Goal: Task Accomplishment & Management: Manage account settings

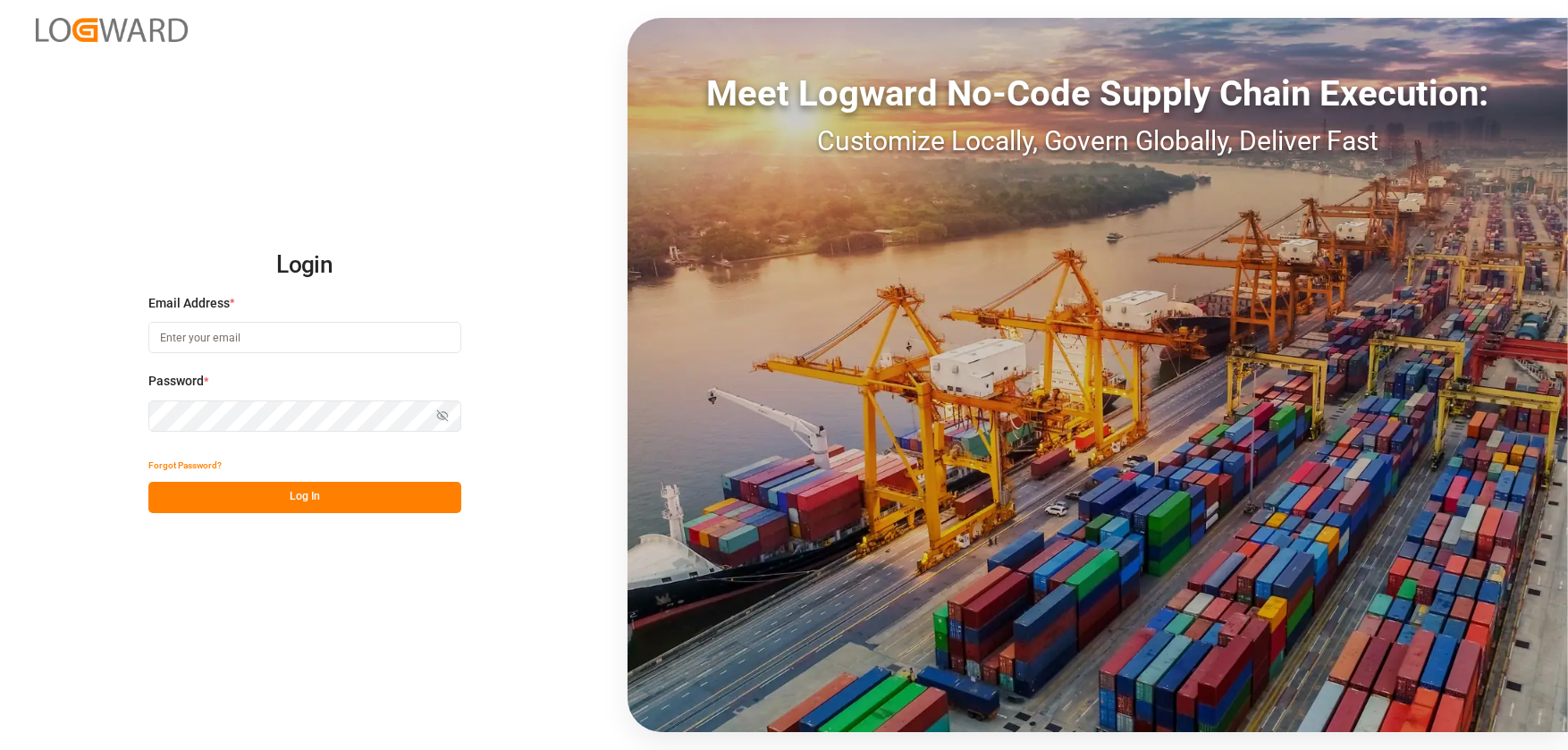
type input "peeast@chrobinson.com"
click at [261, 491] on button "Log In" at bounding box center [304, 497] width 313 height 31
type input "[EMAIL_ADDRESS][DOMAIN_NAME]"
click at [299, 502] on button "Log In" at bounding box center [304, 497] width 313 height 31
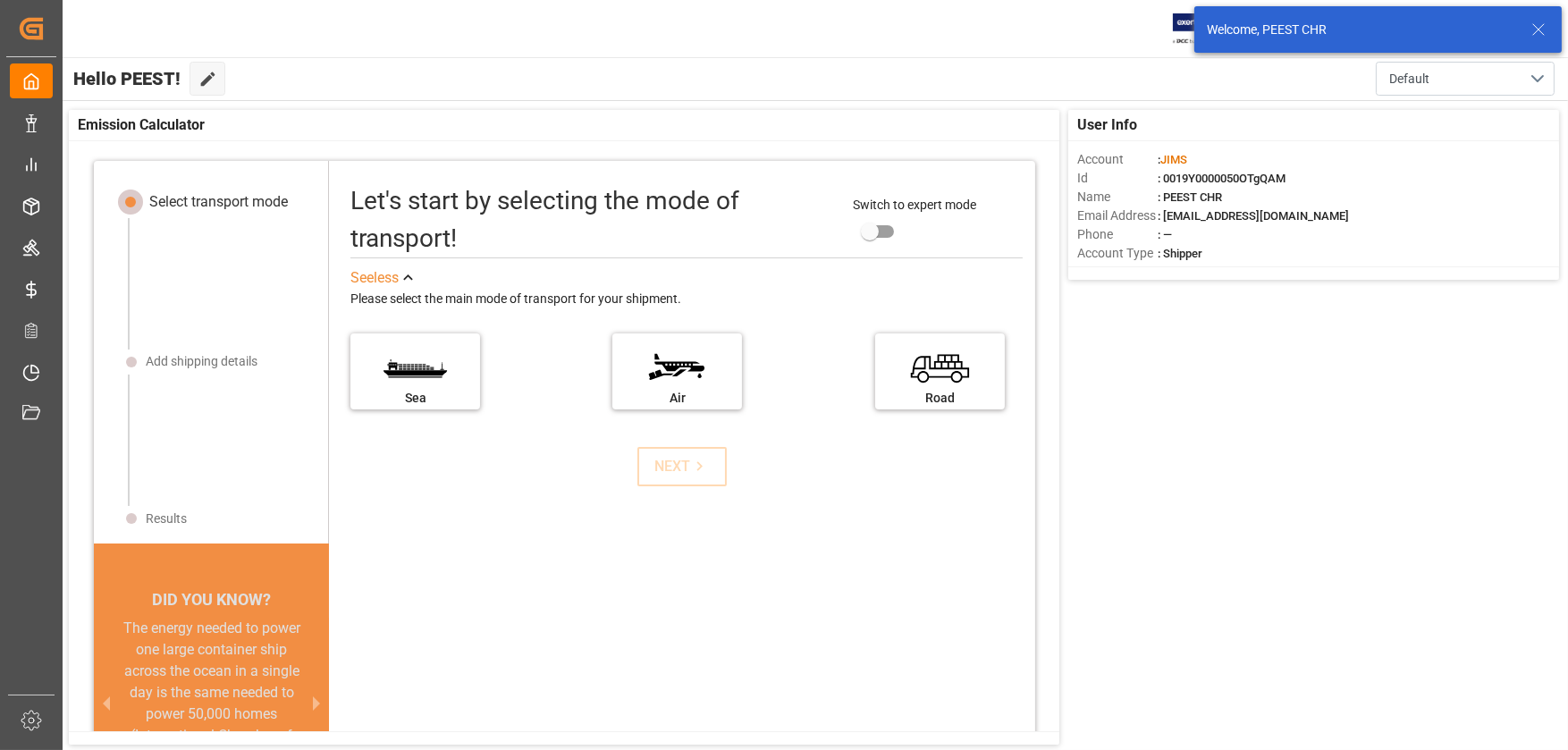
click at [1535, 30] on icon at bounding box center [1538, 30] width 22 height 22
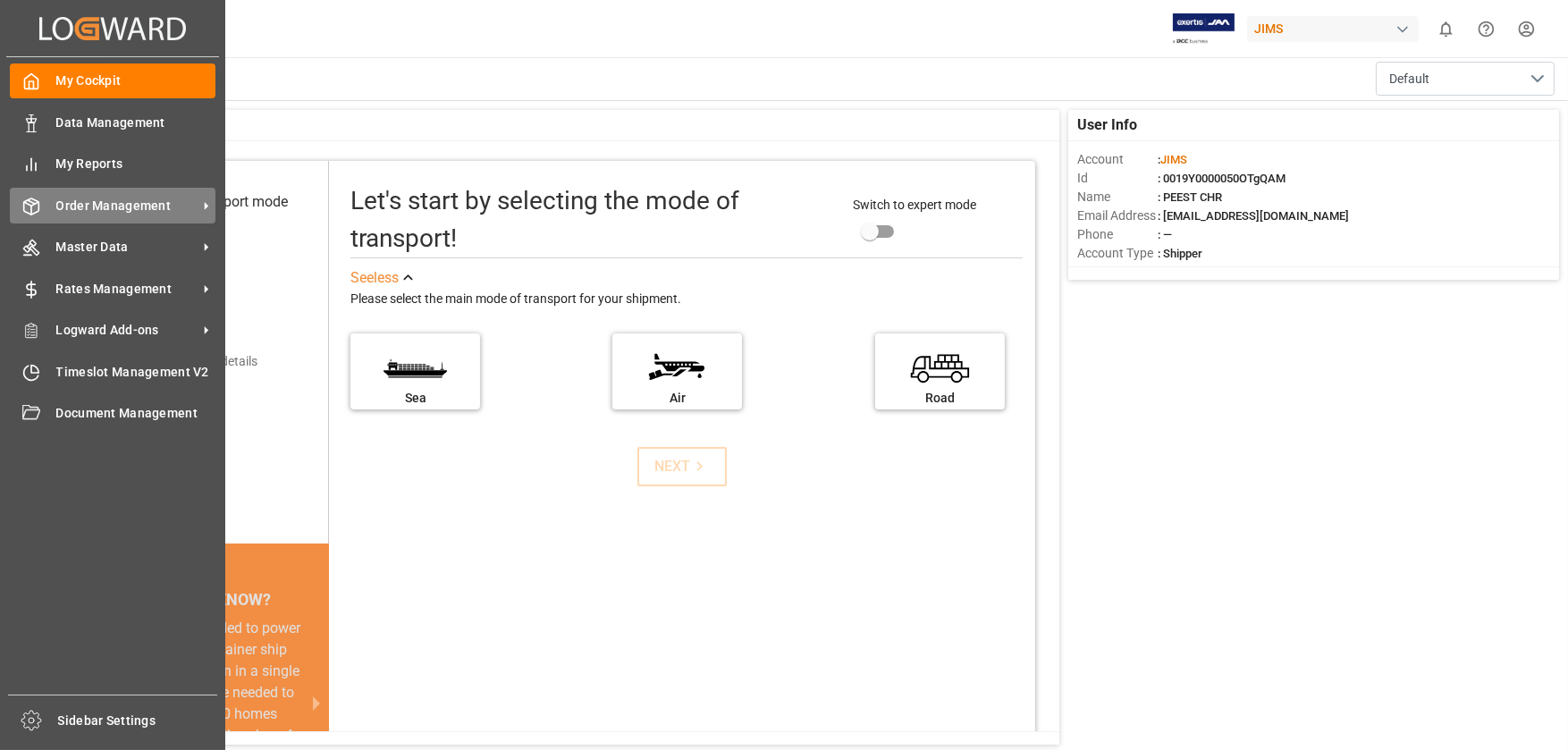
click at [190, 206] on span "Order Management" at bounding box center [127, 206] width 141 height 19
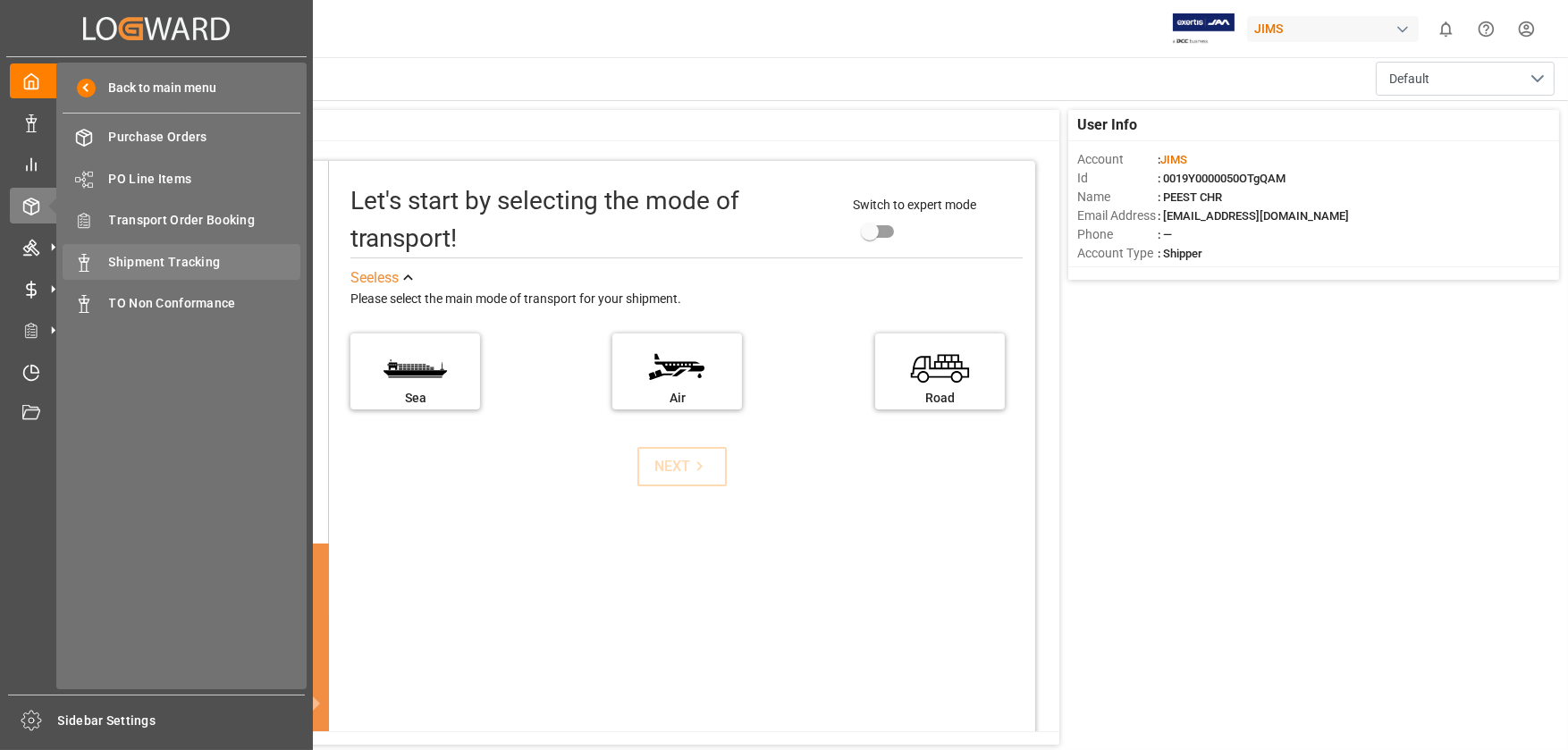
click at [217, 248] on div "Shipment Tracking Shipment Tracking" at bounding box center [181, 261] width 238 height 35
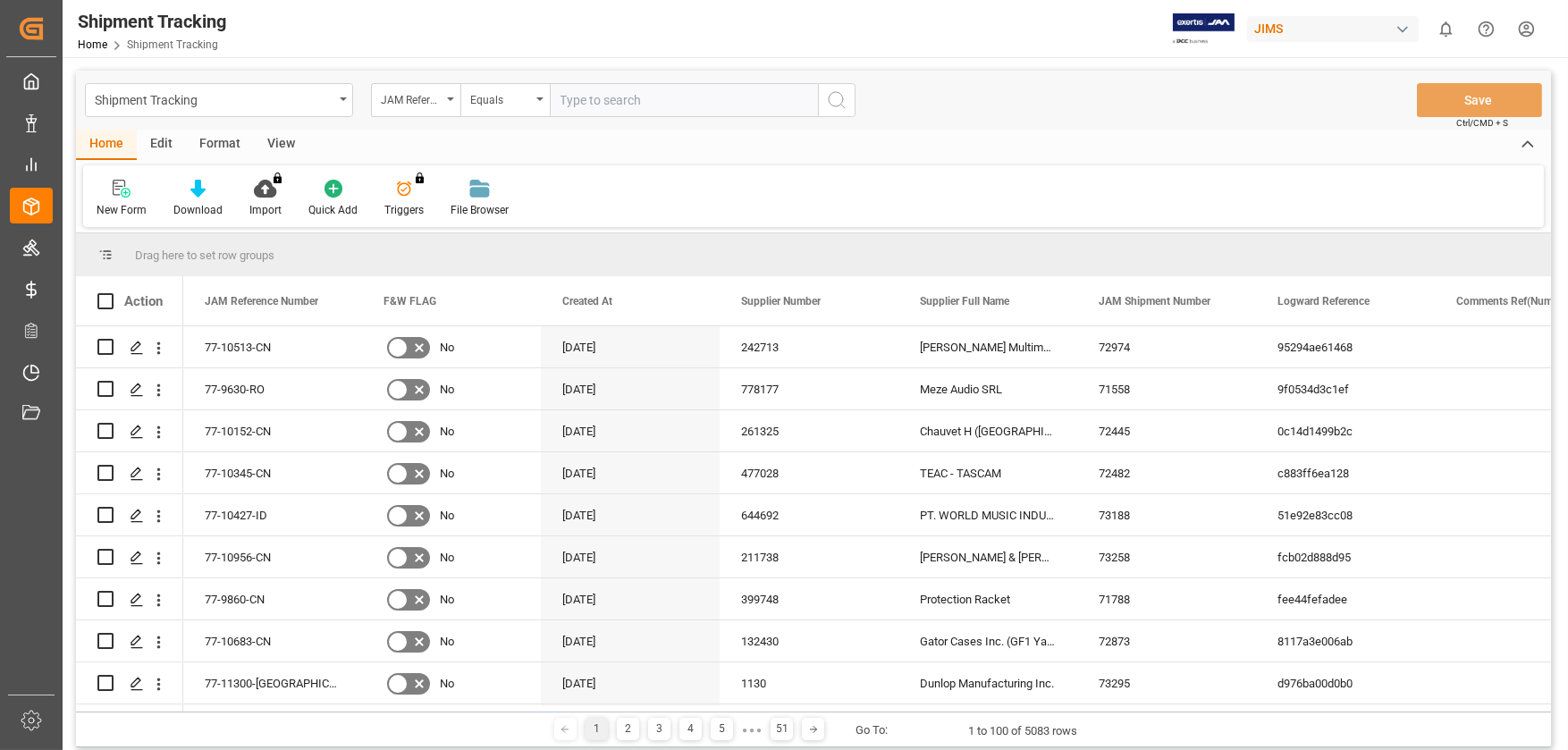
click at [586, 107] on input "text" at bounding box center [684, 100] width 268 height 34
type input "77-11350-[GEOGRAPHIC_DATA]"
click at [827, 105] on icon "search button" at bounding box center [837, 100] width 22 height 22
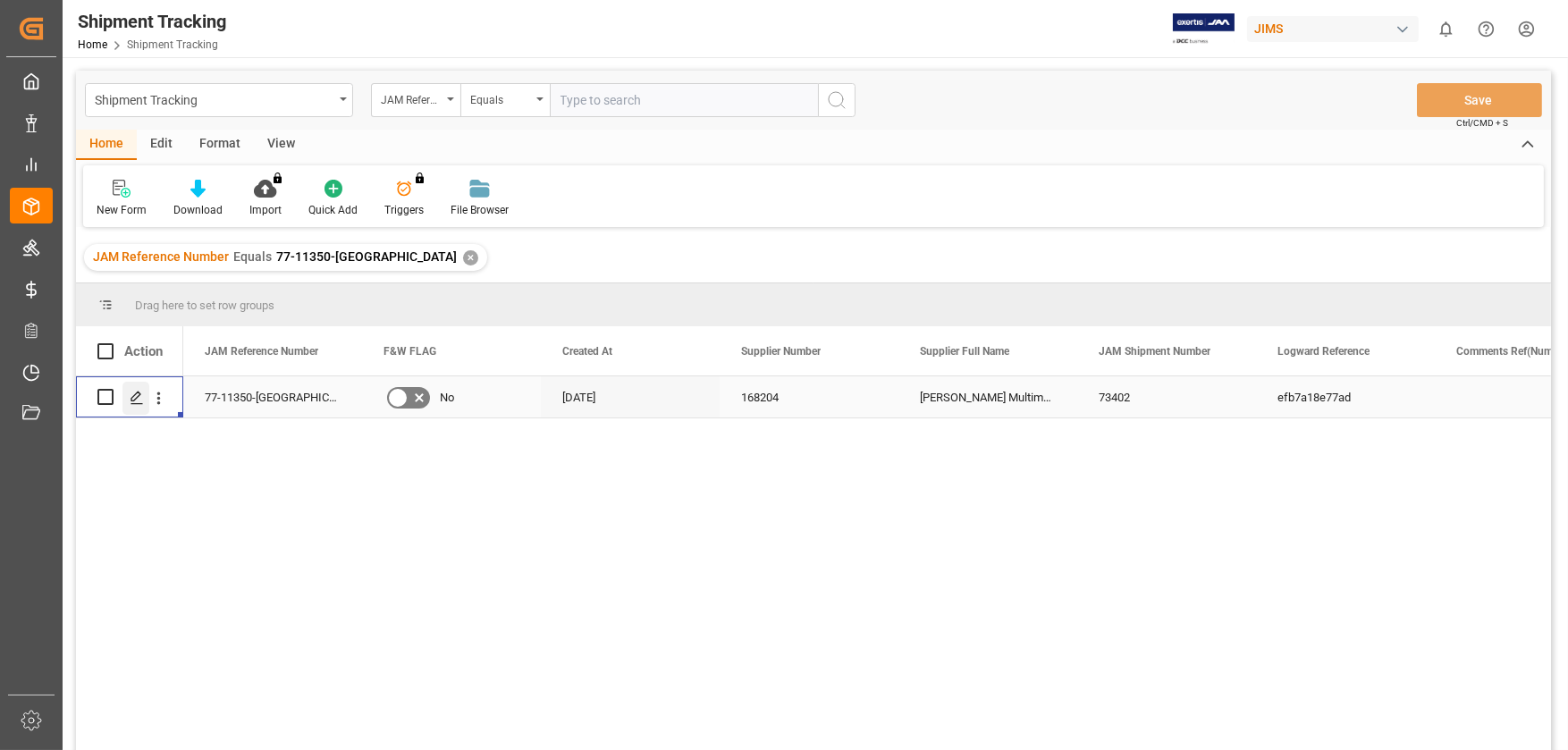
click at [146, 405] on div "Press SPACE to select this row." at bounding box center [135, 398] width 27 height 33
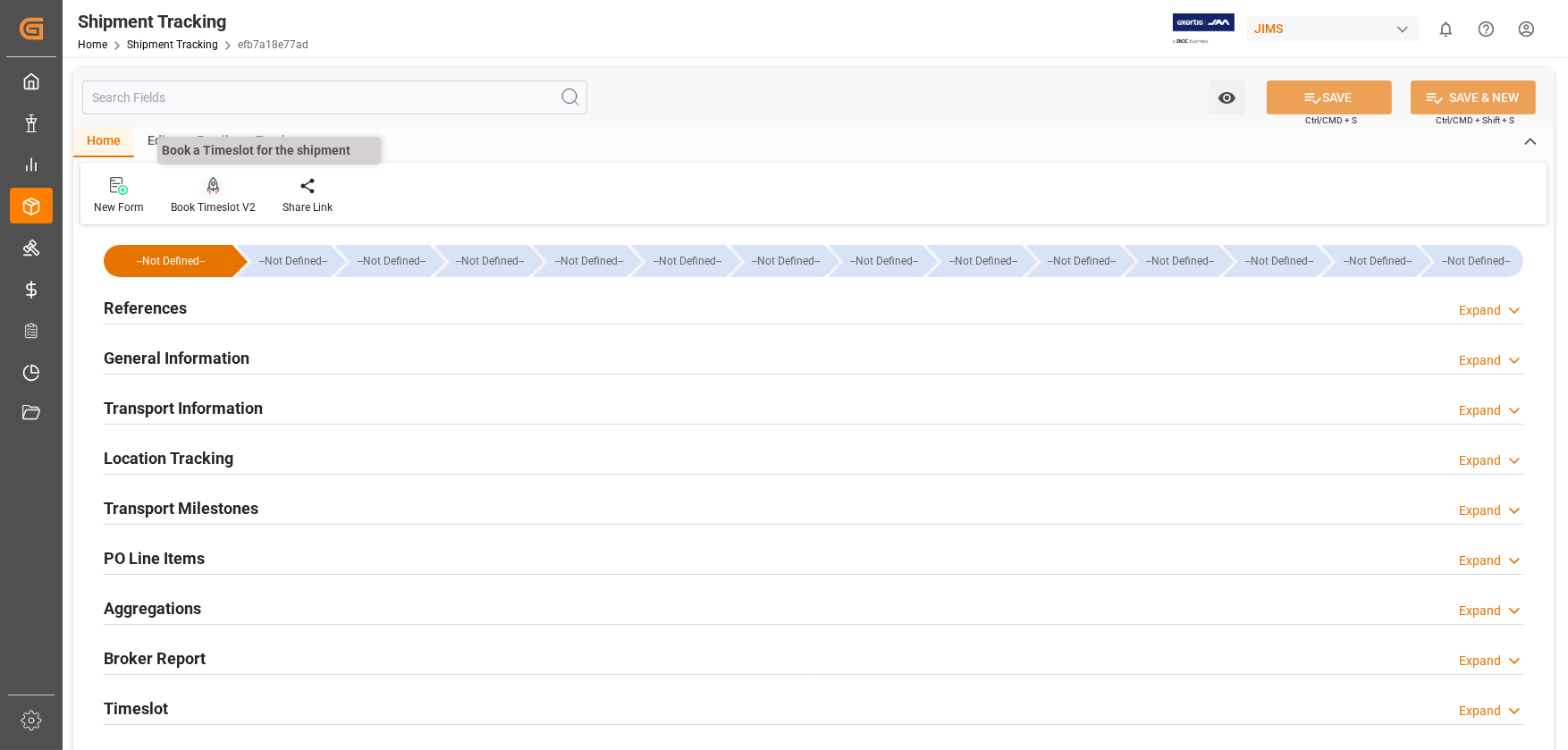
click at [218, 196] on div "Book Timeslot V2" at bounding box center [213, 196] width 111 height 40
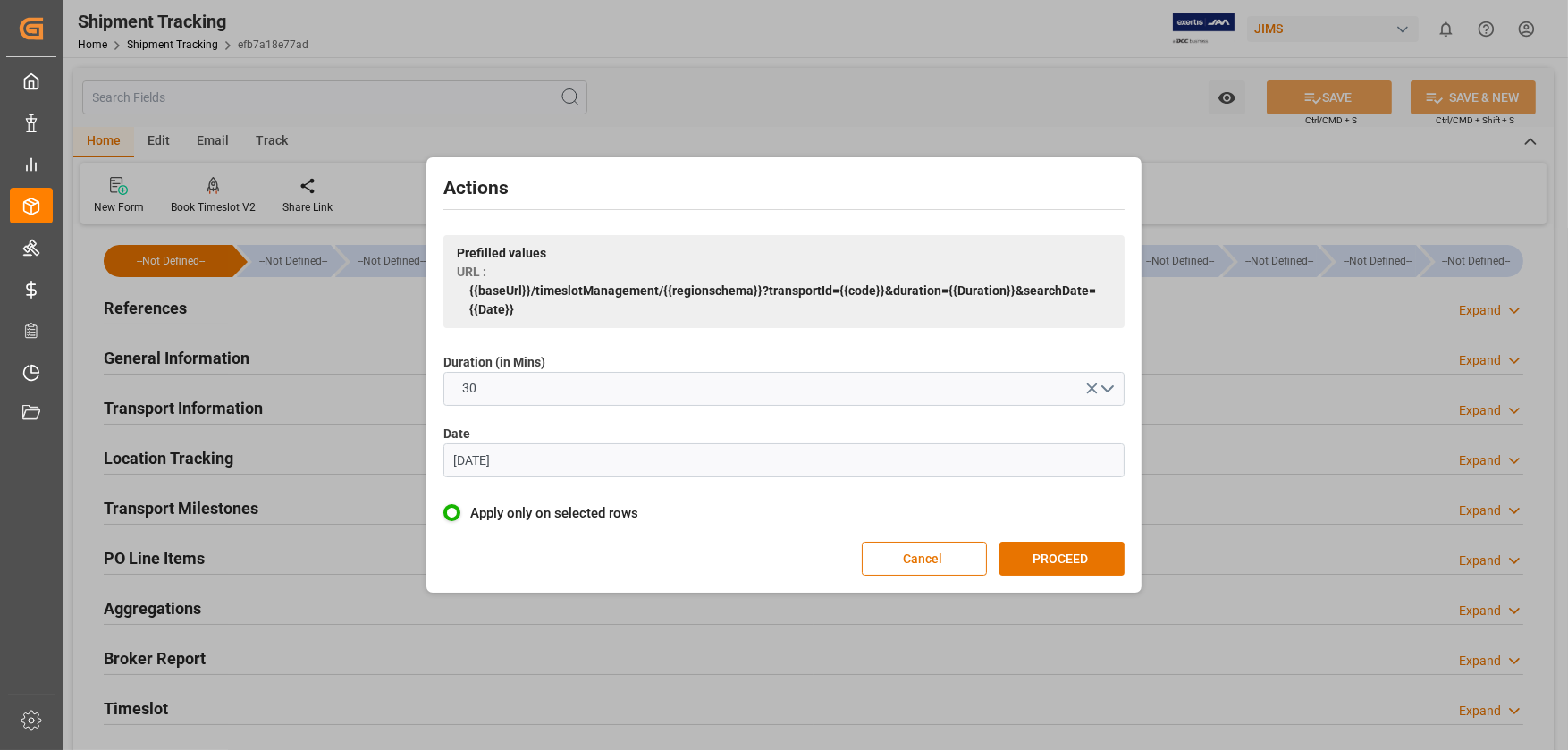
click at [586, 469] on input "[DATE]" at bounding box center [784, 461] width 681 height 34
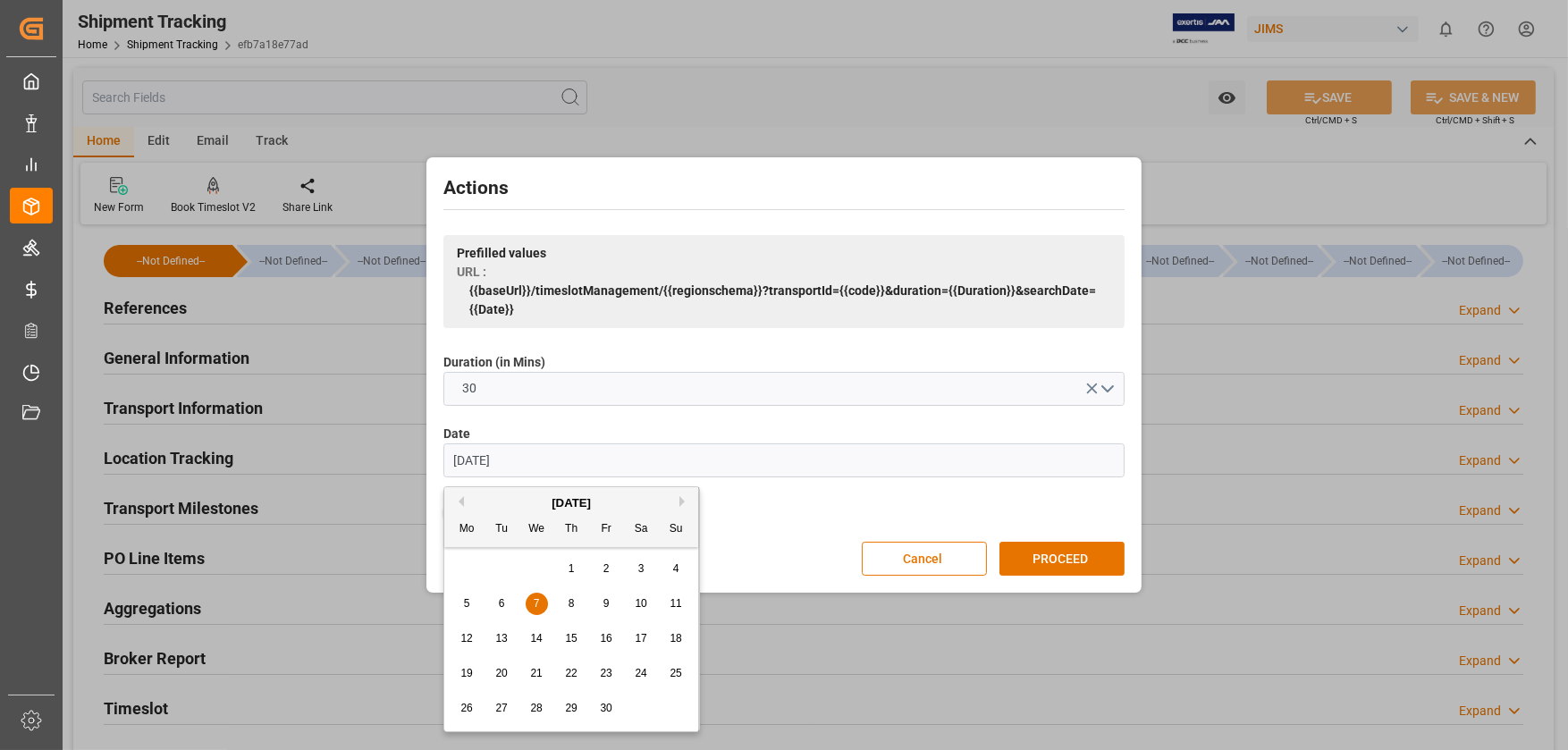
click at [569, 615] on div "5 6 7 8 9 10 11" at bounding box center [571, 604] width 244 height 35
click at [570, 605] on span "8" at bounding box center [572, 603] width 6 height 13
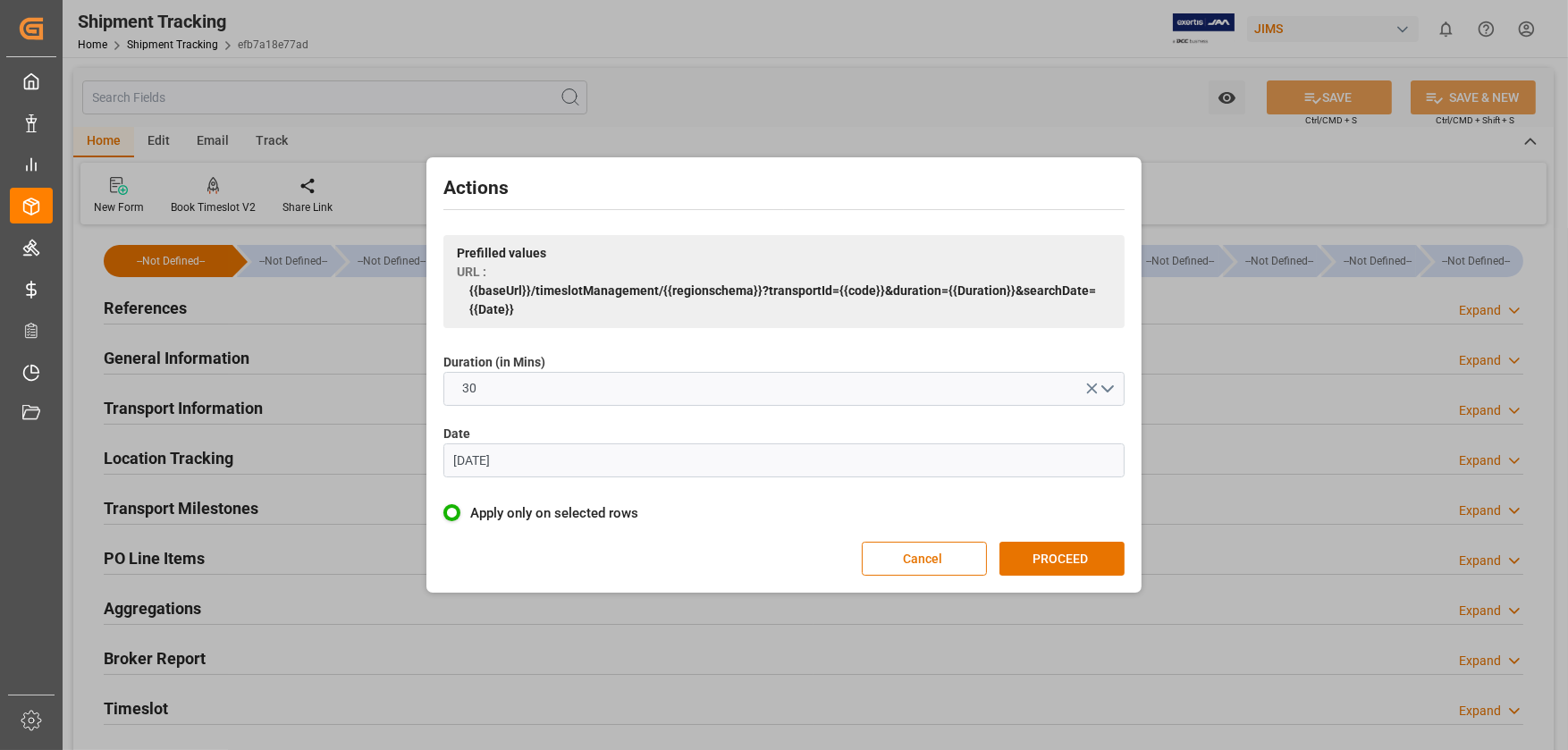
click at [571, 464] on input "[DATE]" at bounding box center [784, 461] width 681 height 34
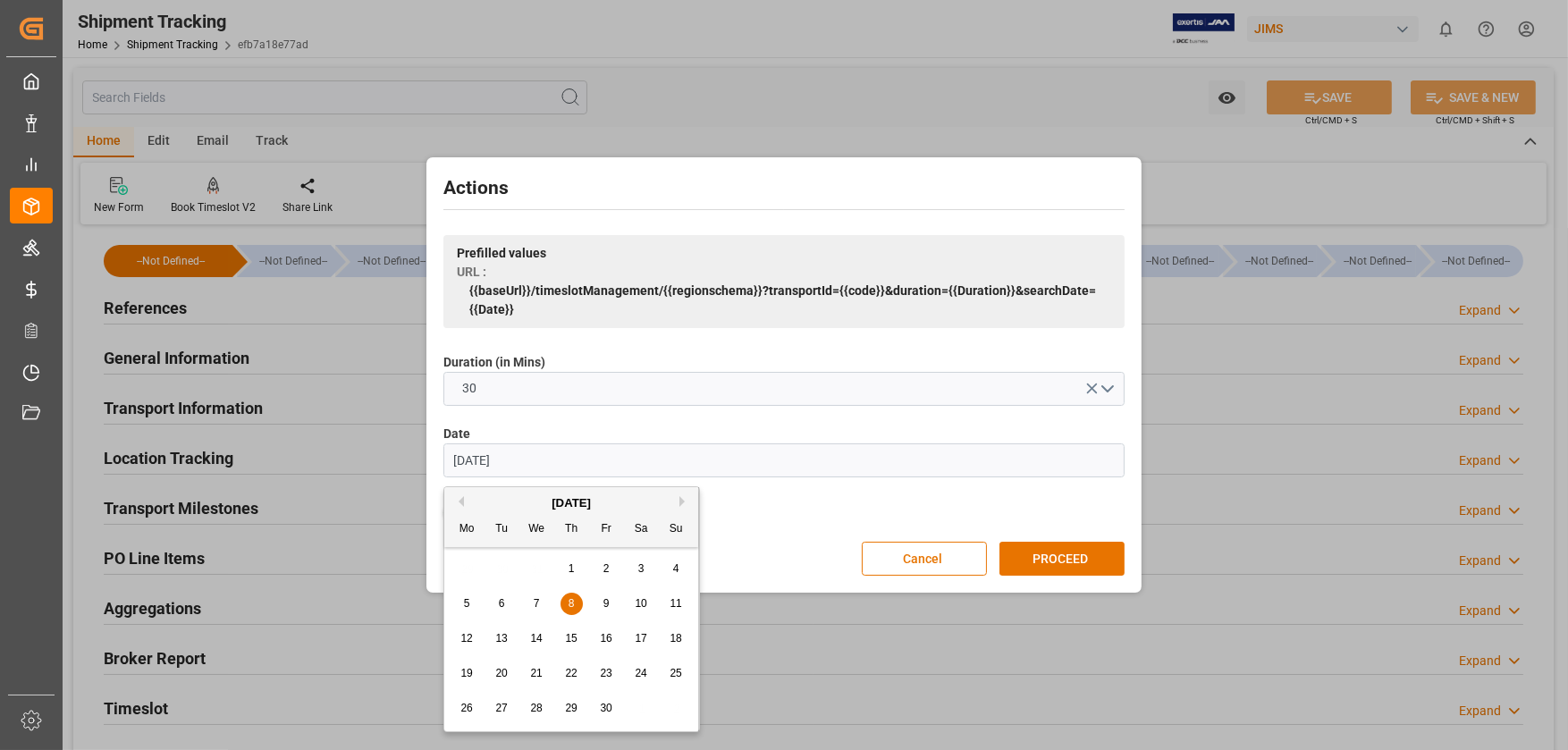
click at [679, 501] on button "Next Month" at bounding box center [684, 501] width 11 height 11
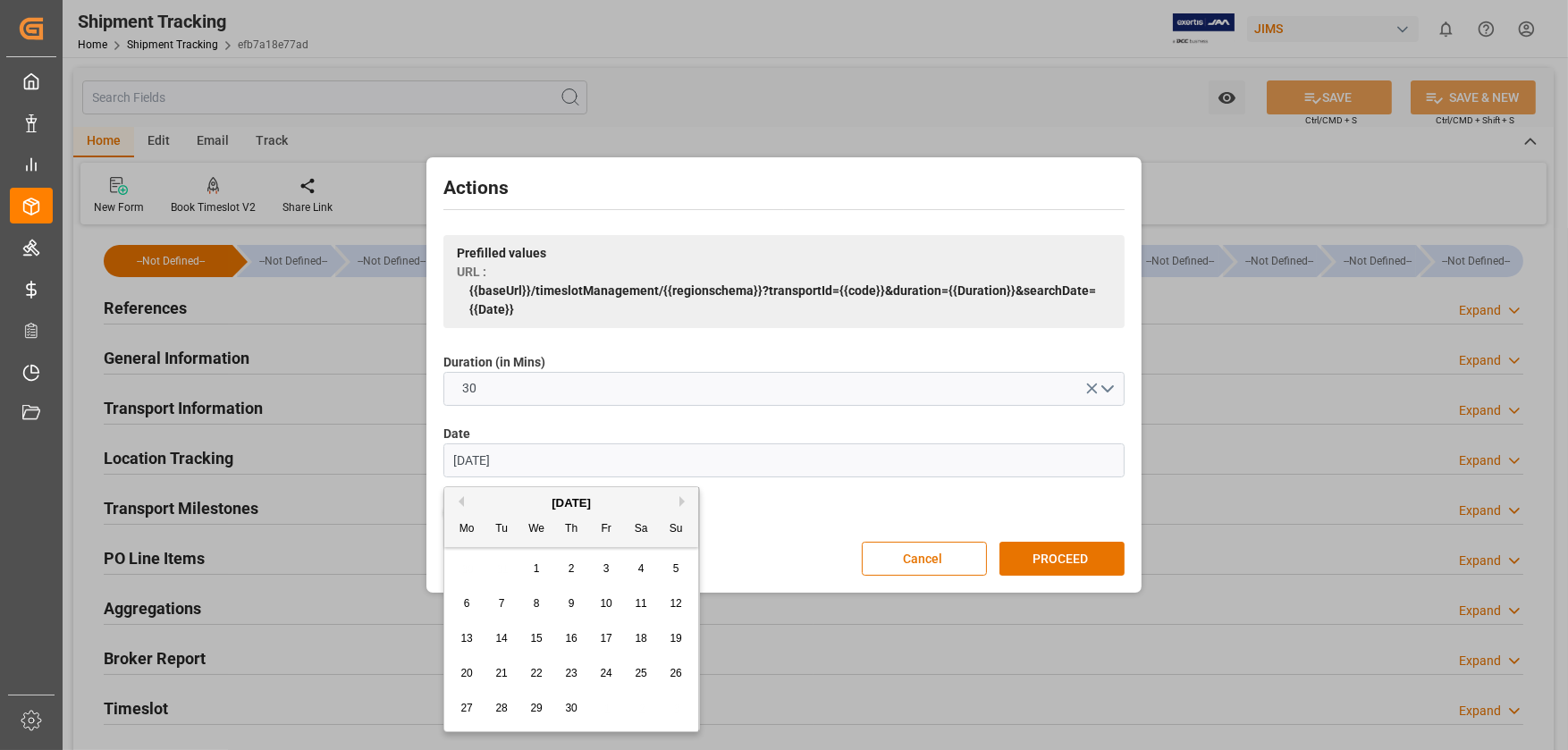
click at [679, 501] on button "Next Month" at bounding box center [684, 501] width 11 height 11
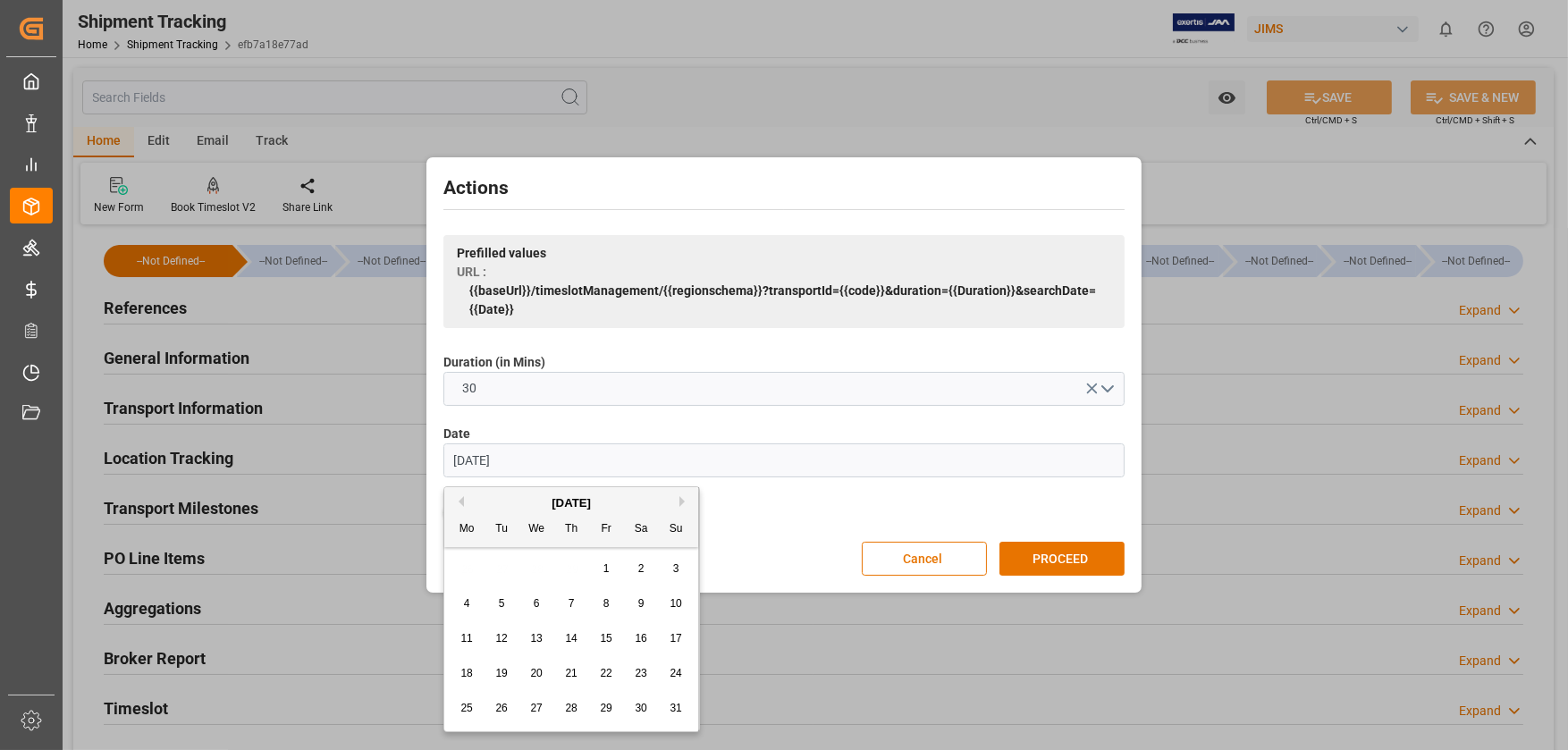
click at [679, 501] on button "Next Month" at bounding box center [684, 501] width 11 height 11
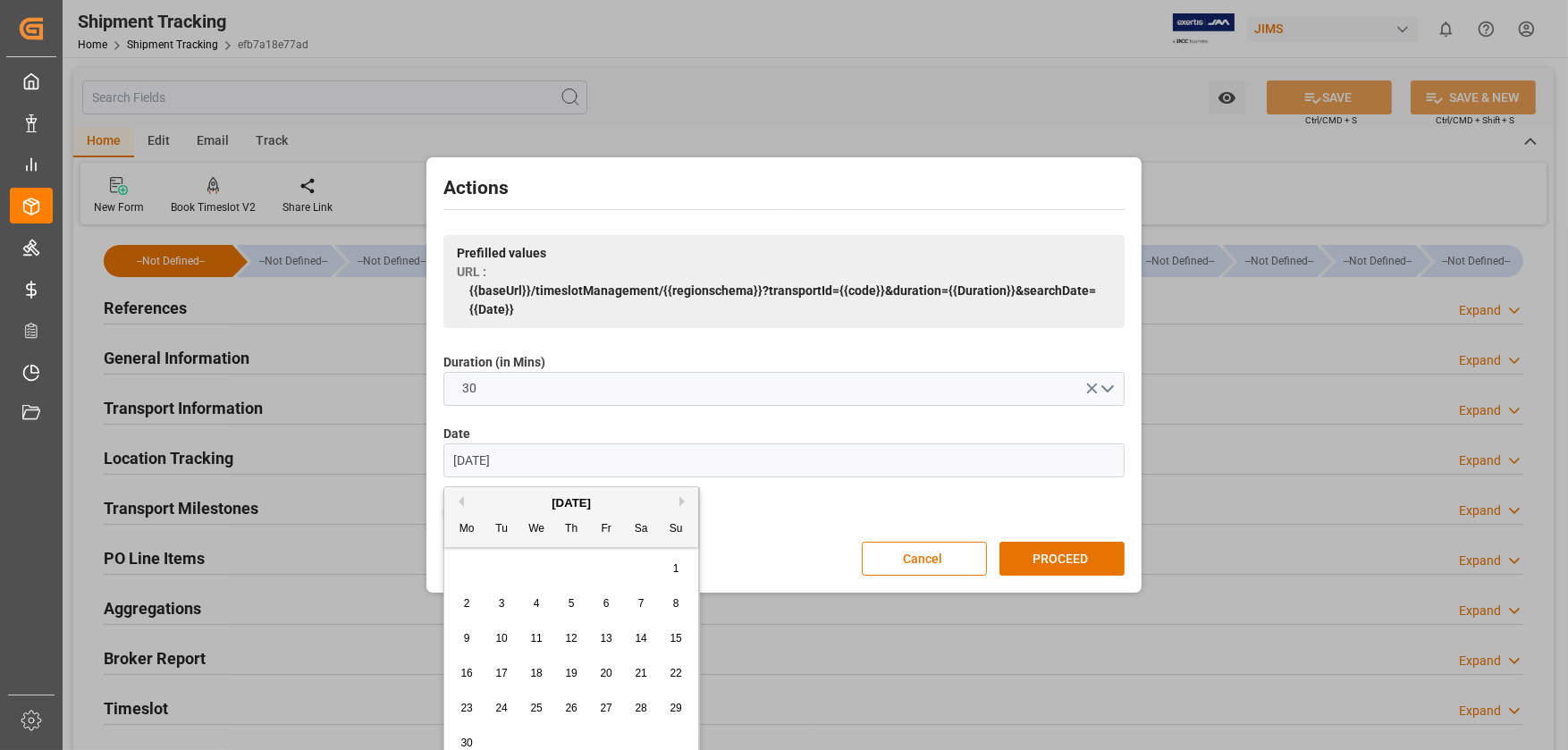
click at [679, 501] on button "Next Month" at bounding box center [684, 501] width 11 height 11
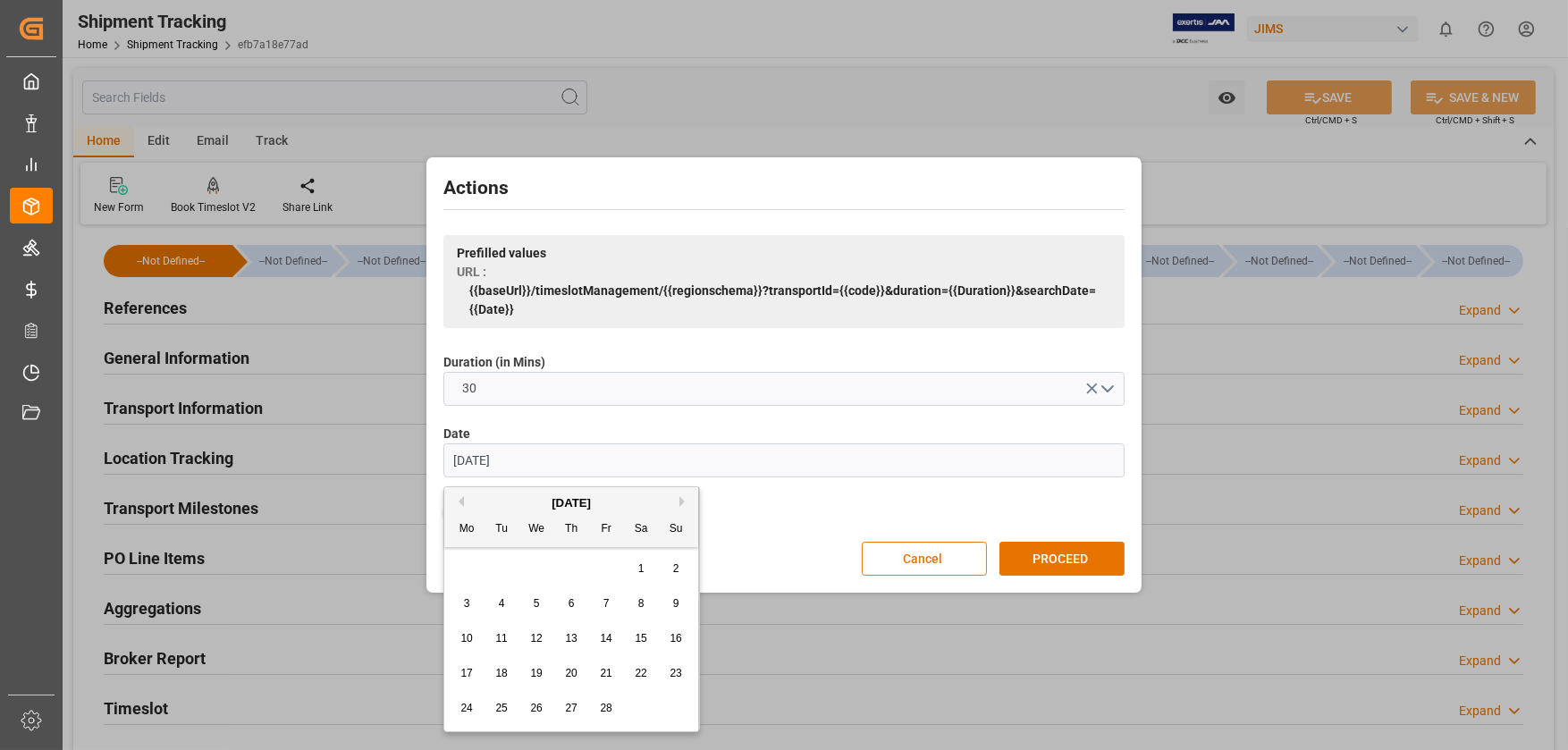
click at [679, 501] on button "Next Month" at bounding box center [684, 501] width 11 height 11
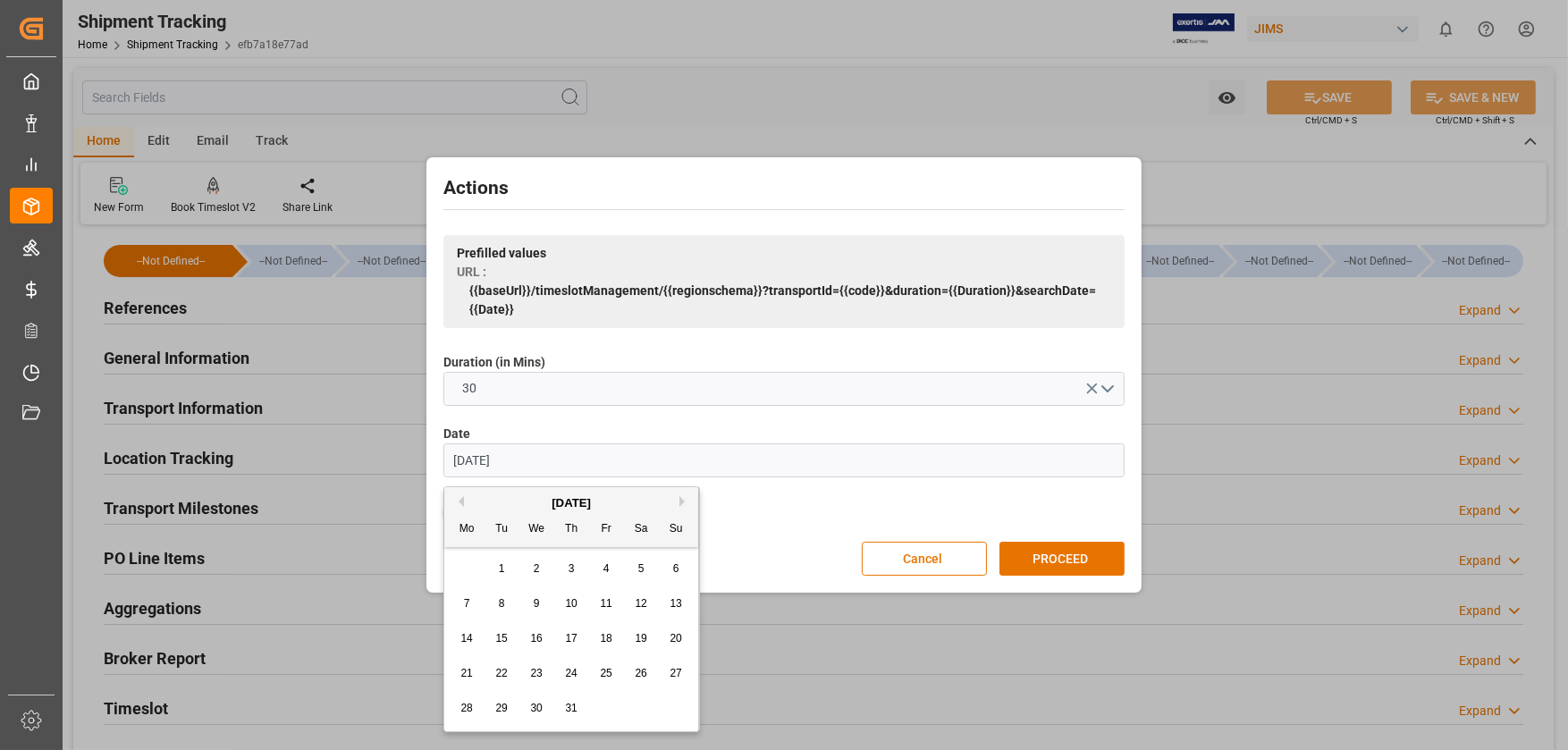
click at [679, 501] on button "Next Month" at bounding box center [684, 501] width 11 height 11
click at [455, 501] on button "Previous Month" at bounding box center [458, 501] width 11 height 11
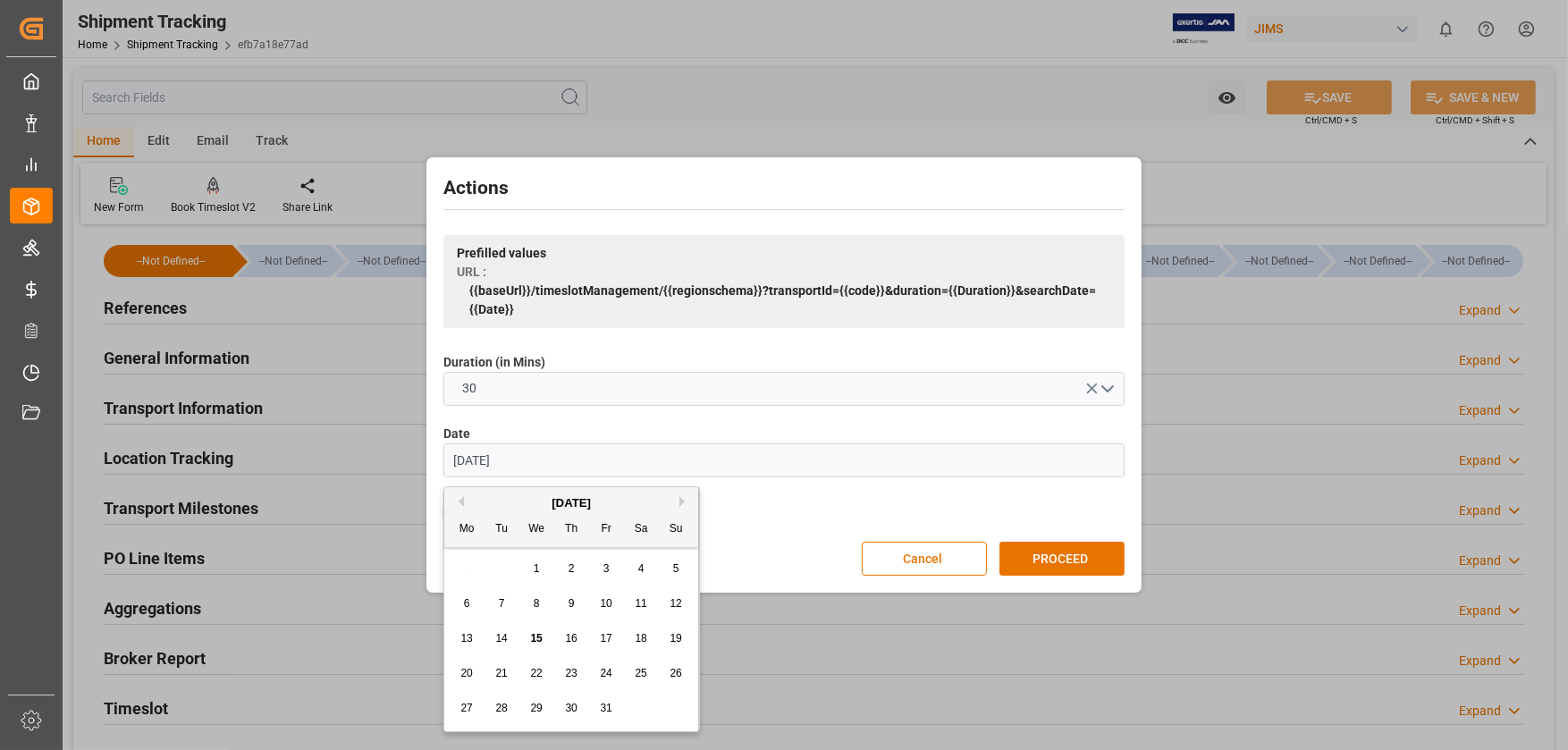
click at [568, 642] on span "16" at bounding box center [571, 639] width 12 height 13
type input "[DATE]"
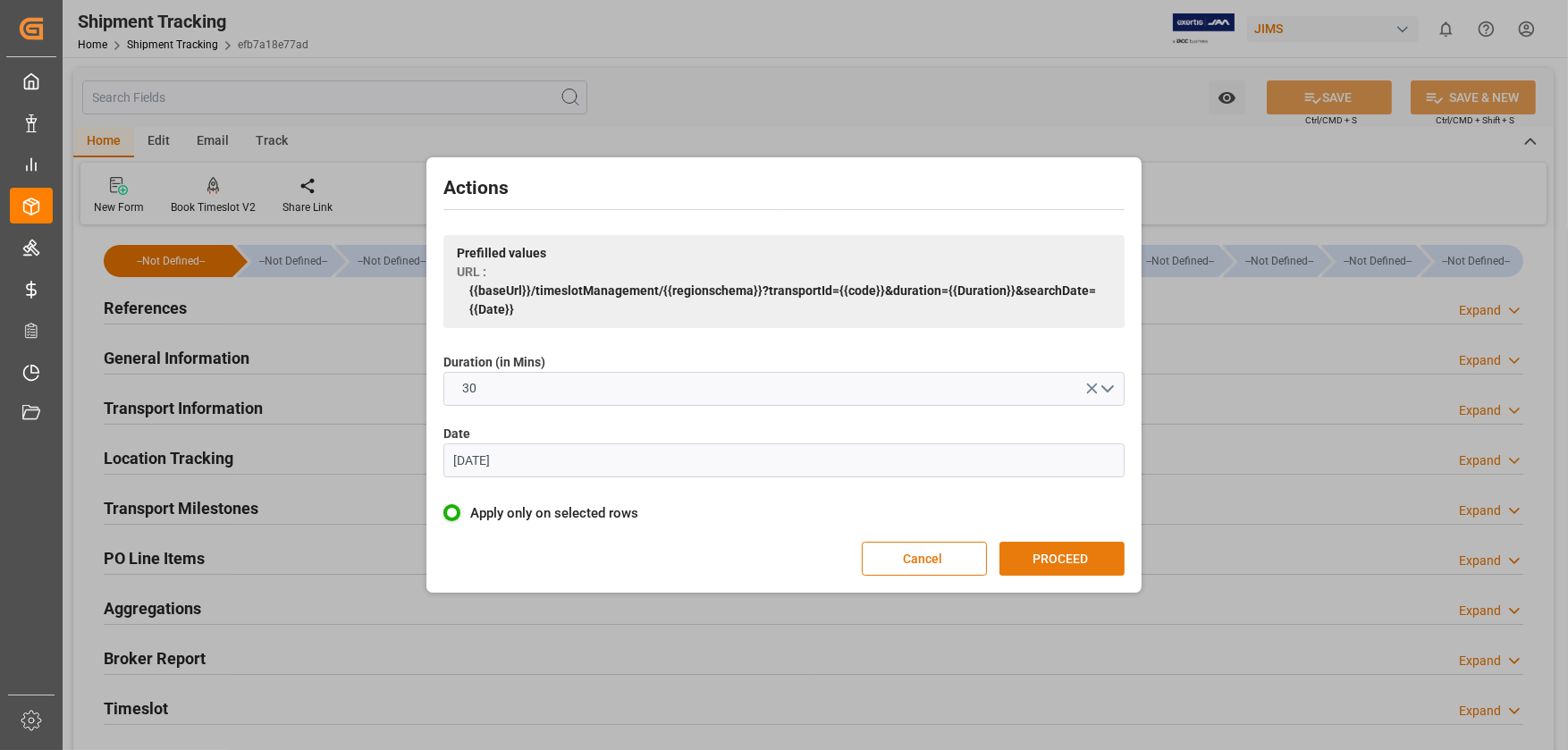
click at [1058, 563] on button "PROCEED" at bounding box center [1062, 559] width 125 height 34
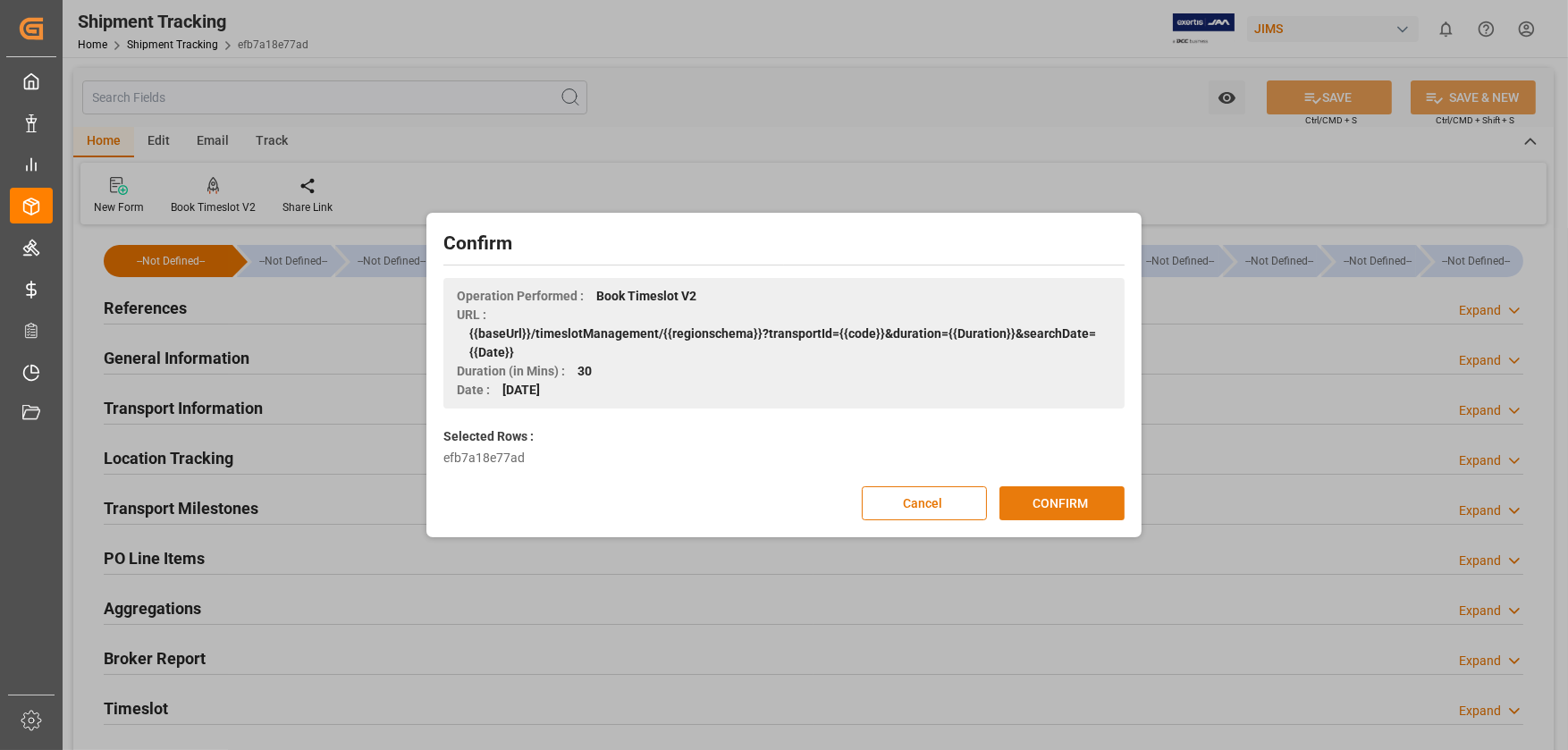
click at [1074, 507] on button "CONFIRM" at bounding box center [1062, 503] width 125 height 34
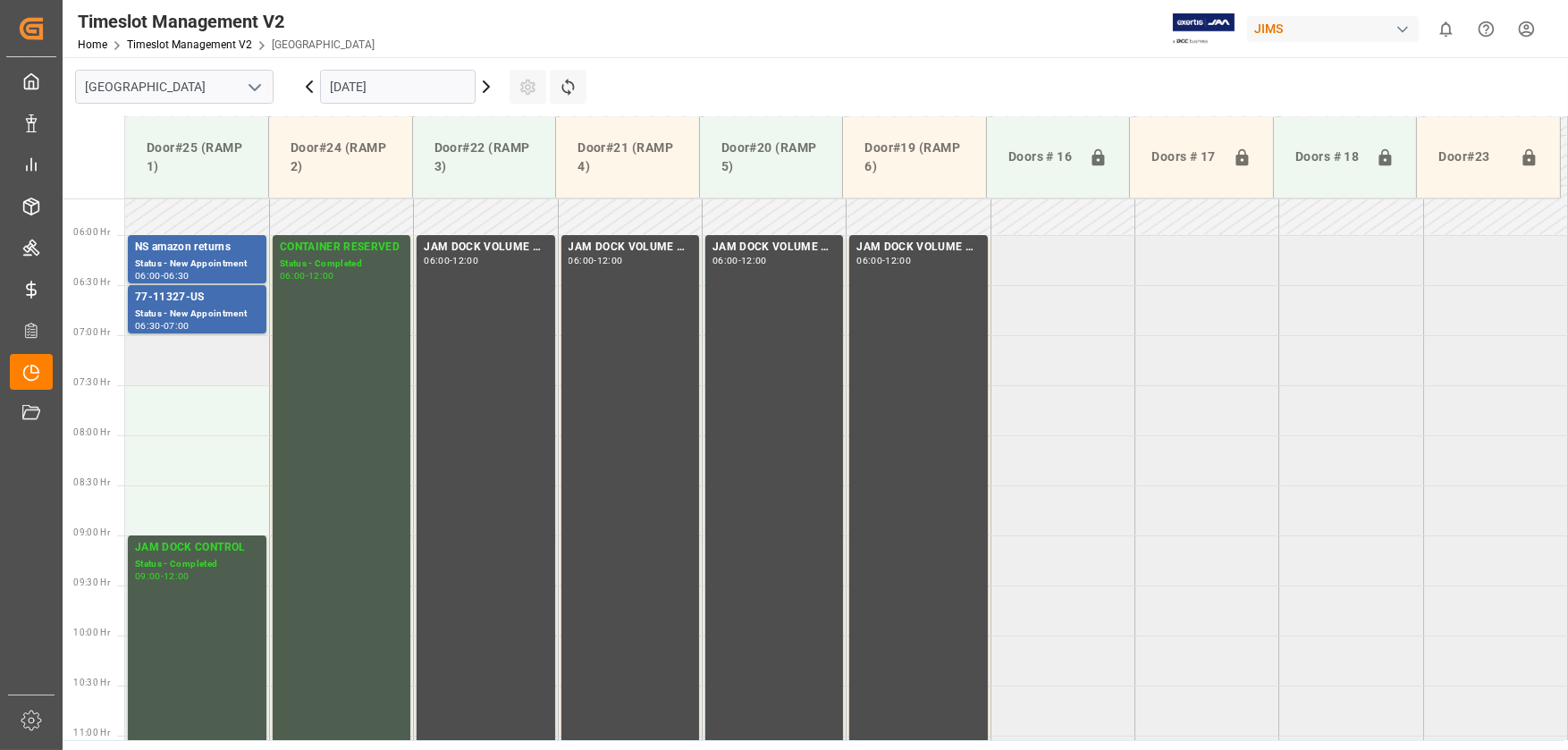
scroll to position [539, 0]
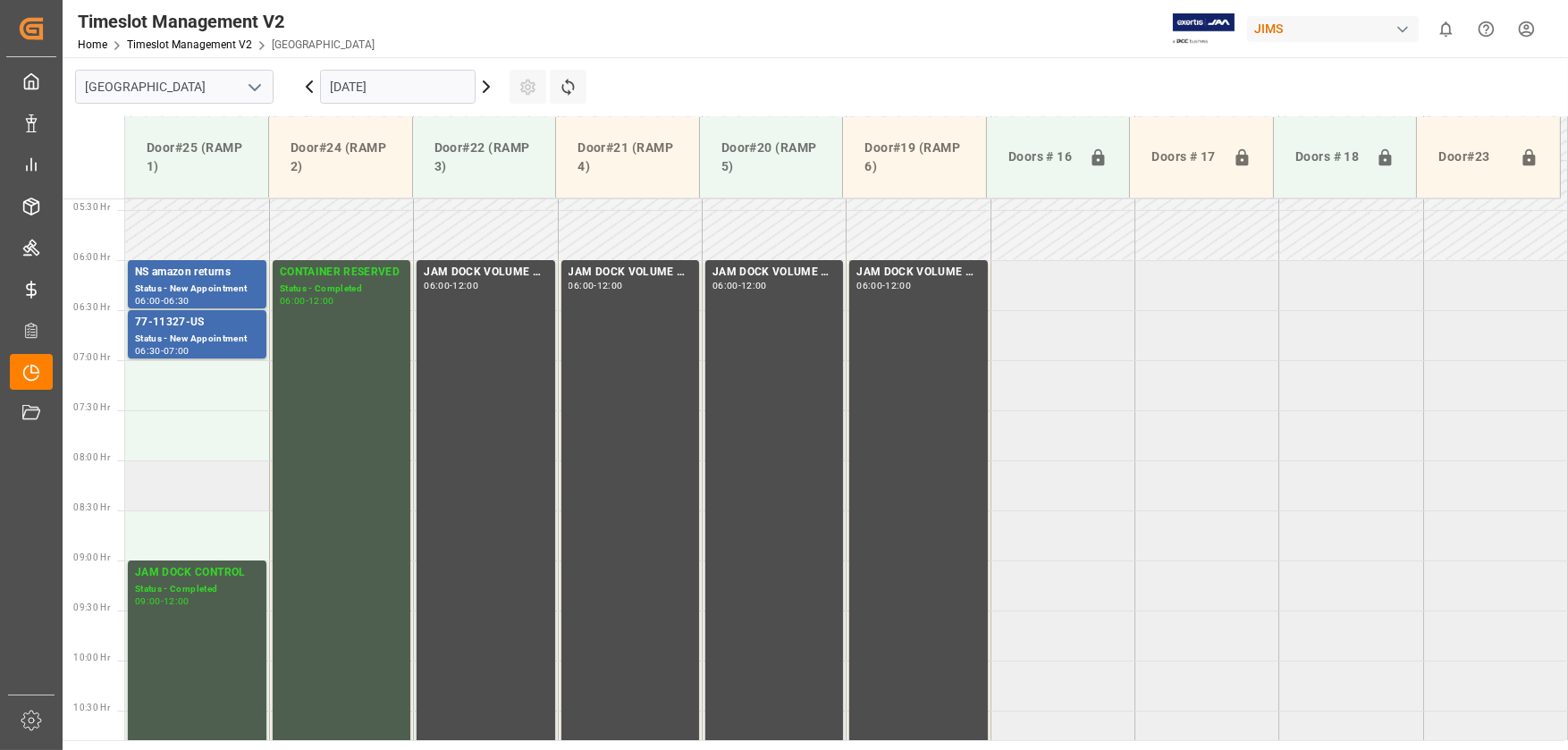
click at [172, 474] on td at bounding box center [197, 485] width 144 height 50
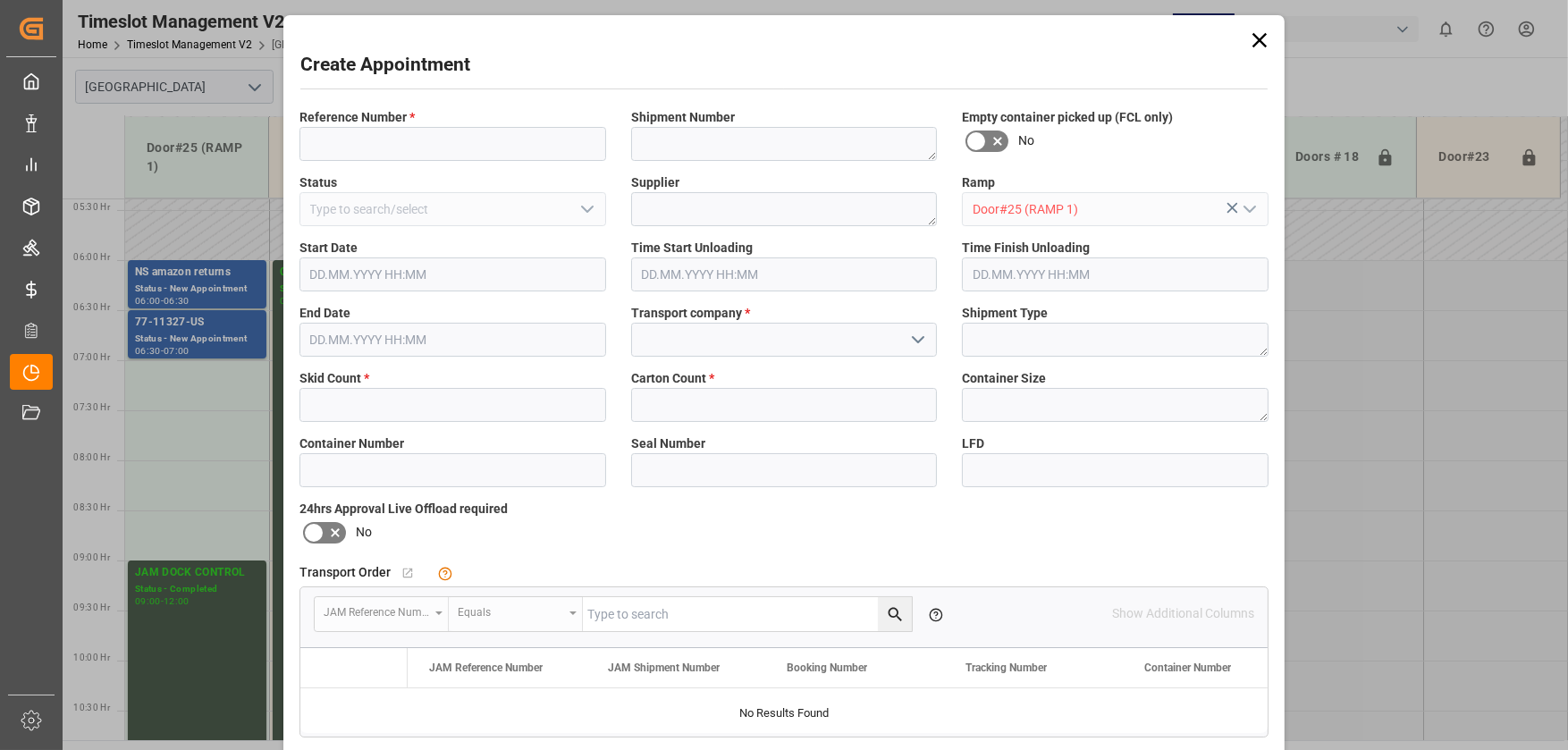
type input "16.10.2025 08:00"
type input "16.10.2025 08:30"
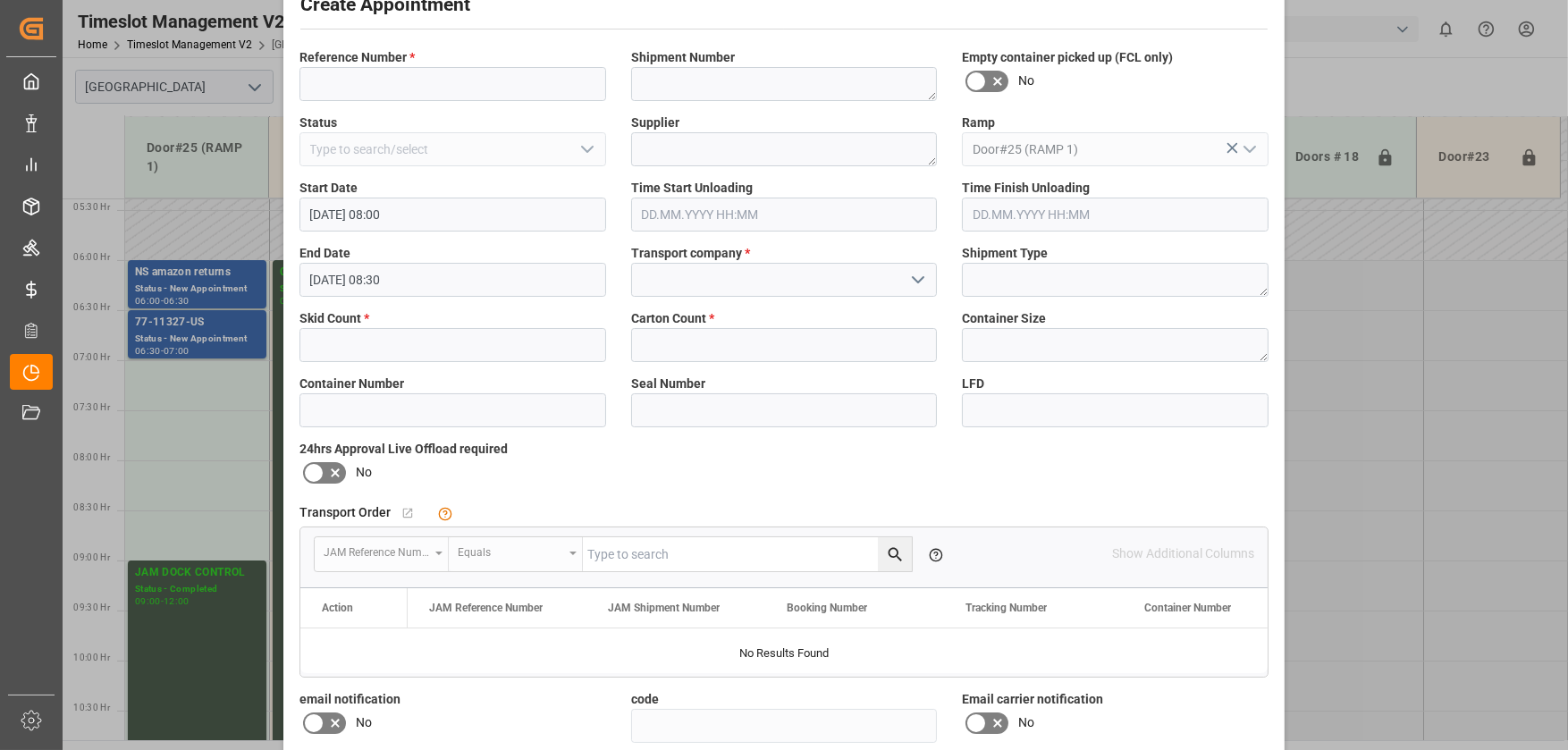
scroll to position [0, 0]
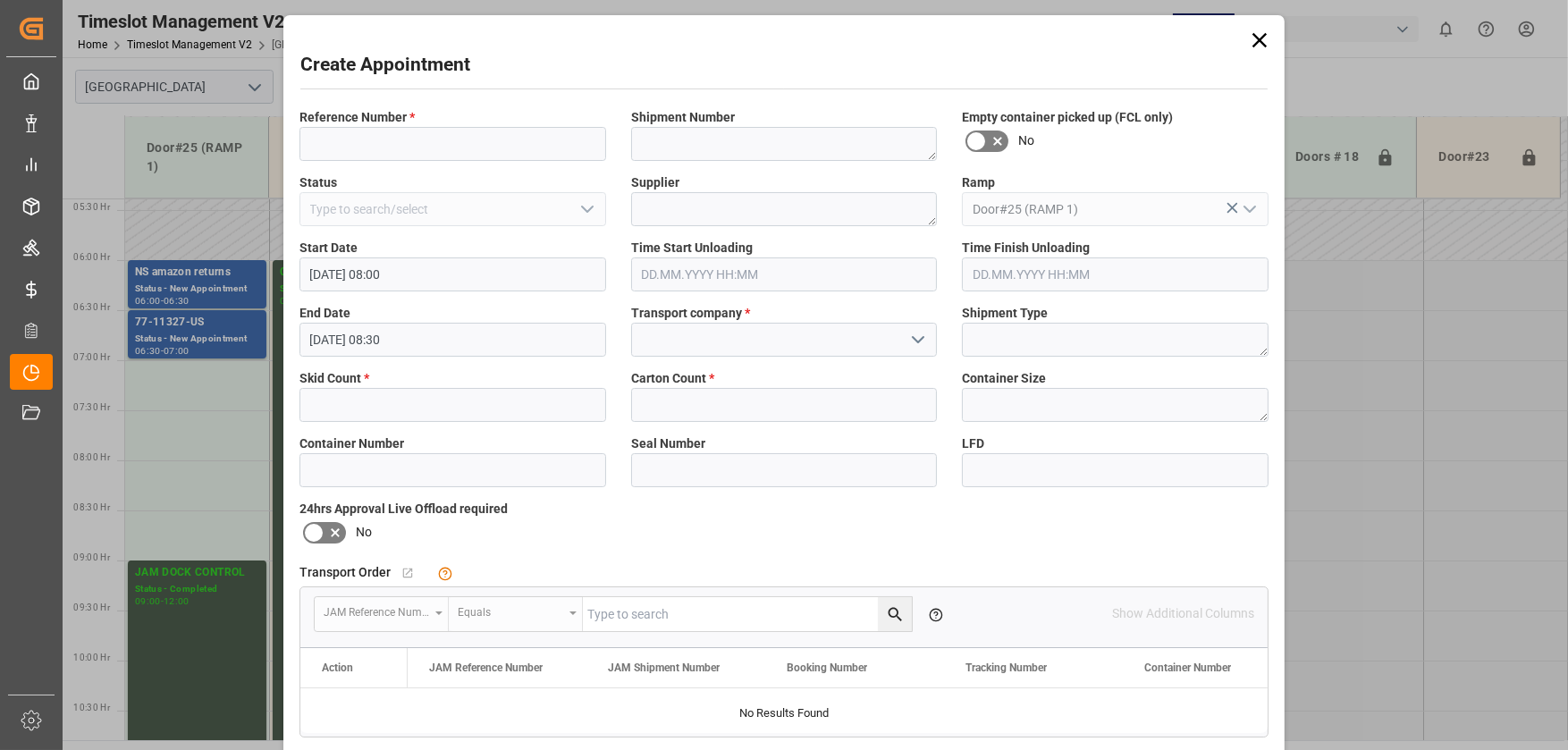
click at [359, 101] on div "Reference Number *" at bounding box center [453, 134] width 332 height 66
drag, startPoint x: 367, startPoint y: 137, endPoint x: 369, endPoint y: 128, distance: 9.2
click at [368, 131] on input at bounding box center [452, 144] width 306 height 34
paste input "77-11350-[GEOGRAPHIC_DATA]"
type input "77-11350-[GEOGRAPHIC_DATA]"
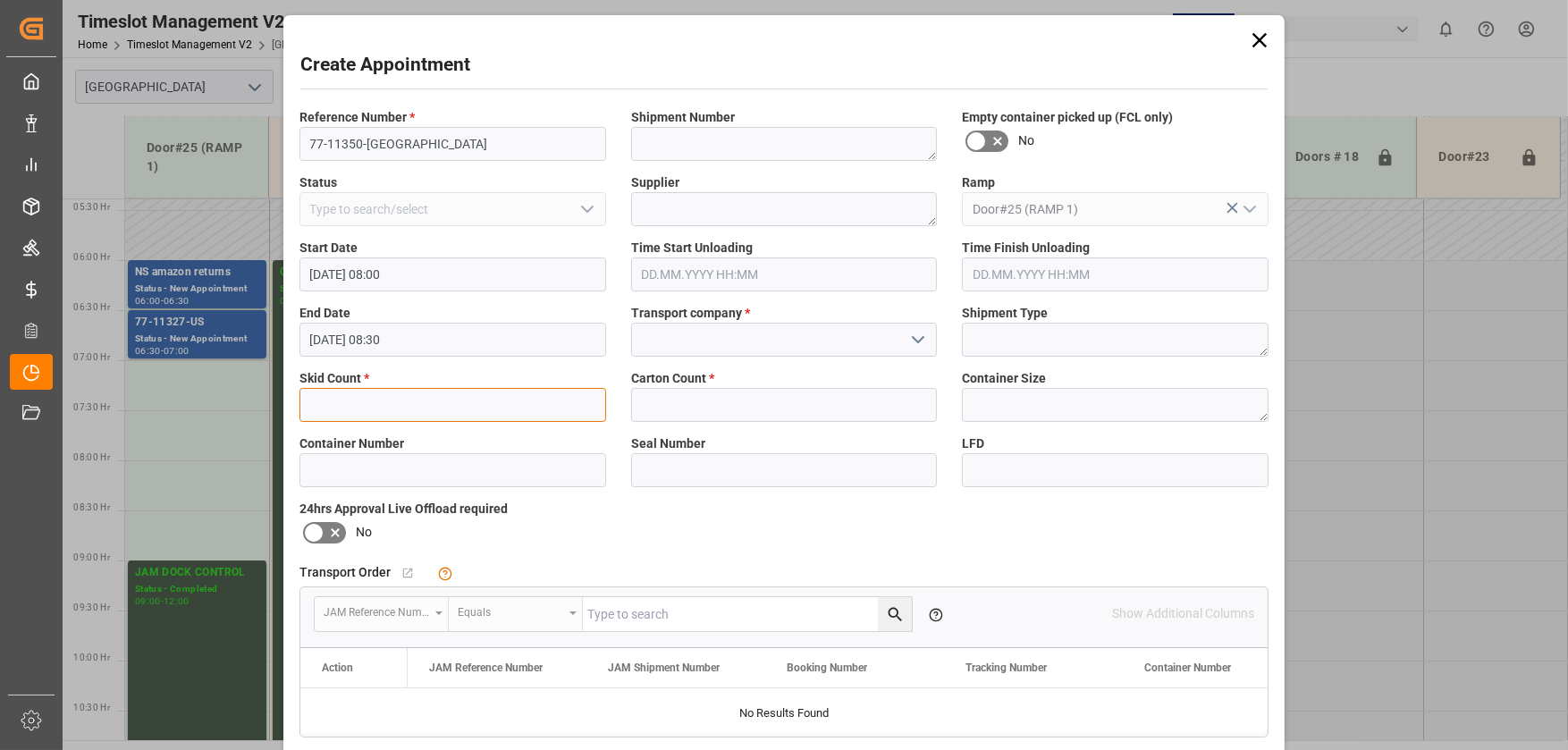
click at [349, 405] on input "text" at bounding box center [452, 405] width 306 height 34
type input "10"
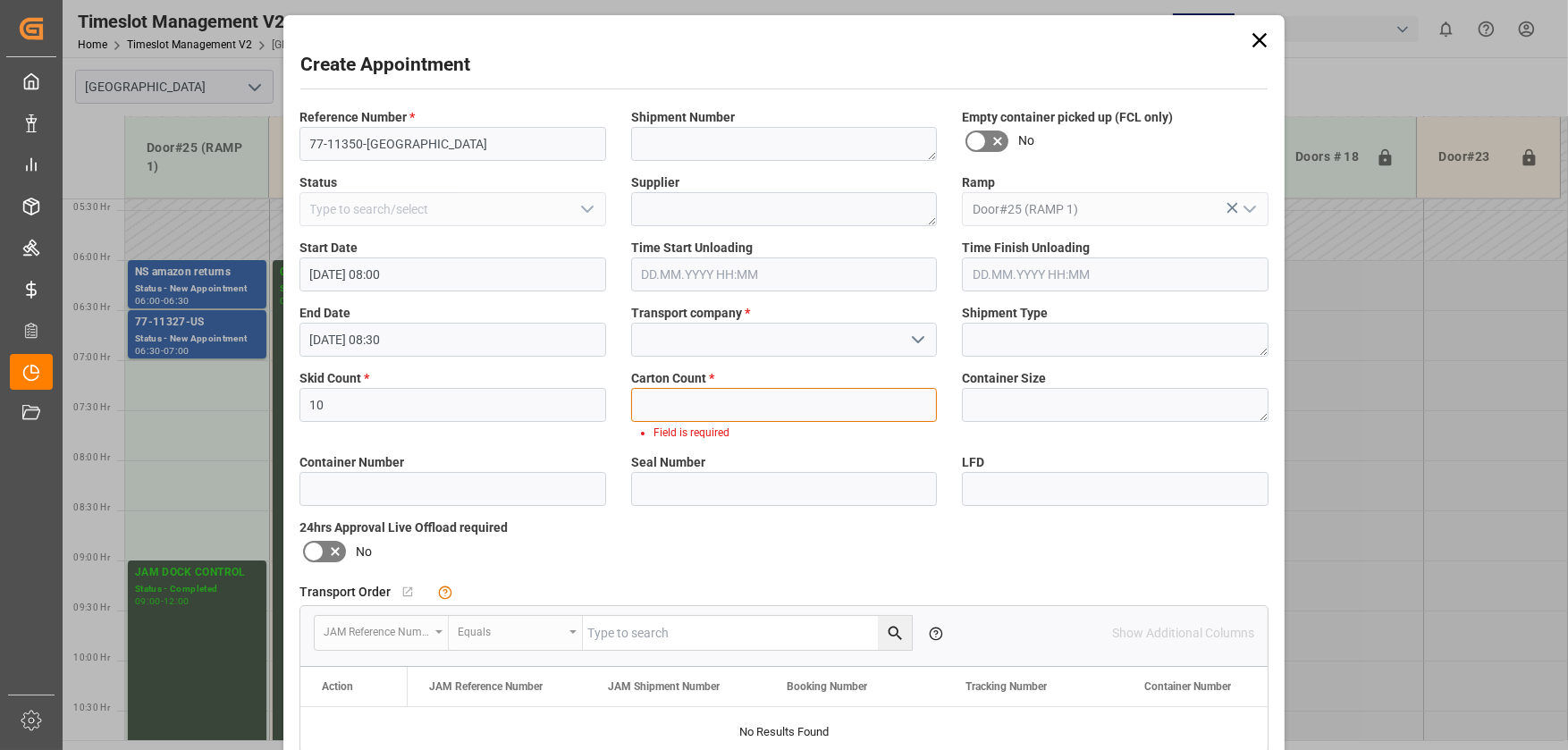
click at [792, 398] on input "text" at bounding box center [784, 405] width 306 height 34
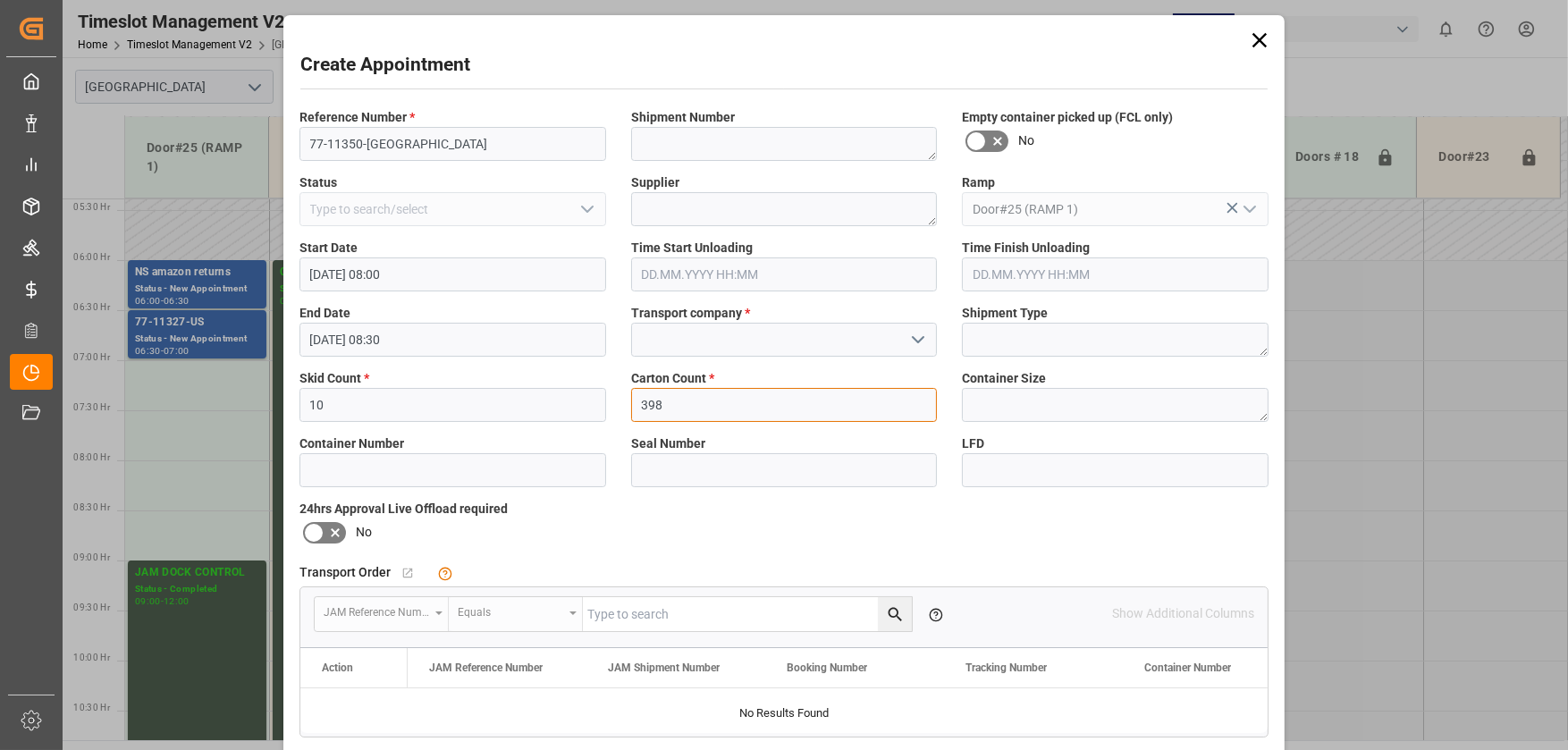
type input "398"
click at [667, 340] on input at bounding box center [784, 340] width 306 height 34
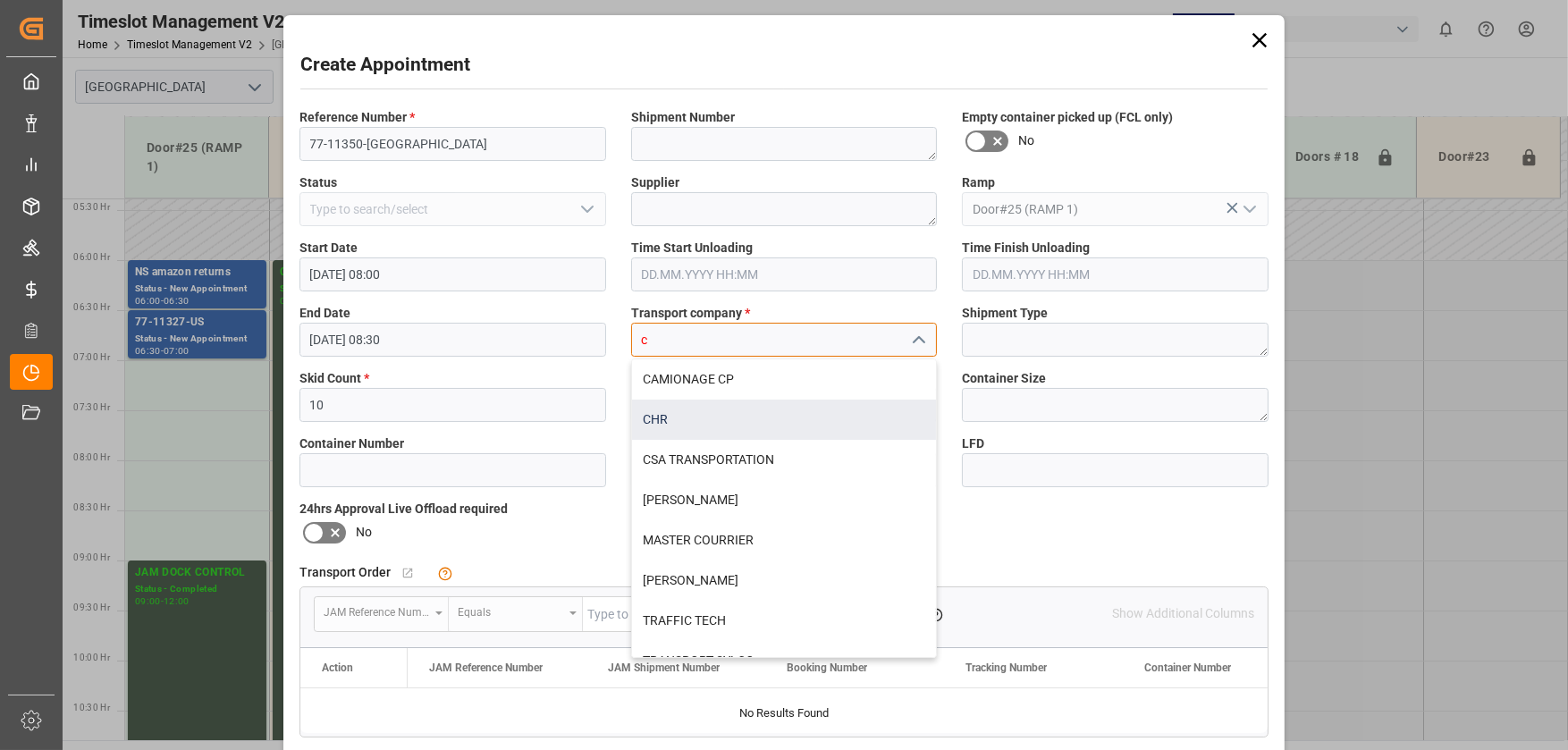
click at [704, 424] on div "CHR" at bounding box center [784, 420] width 305 height 40
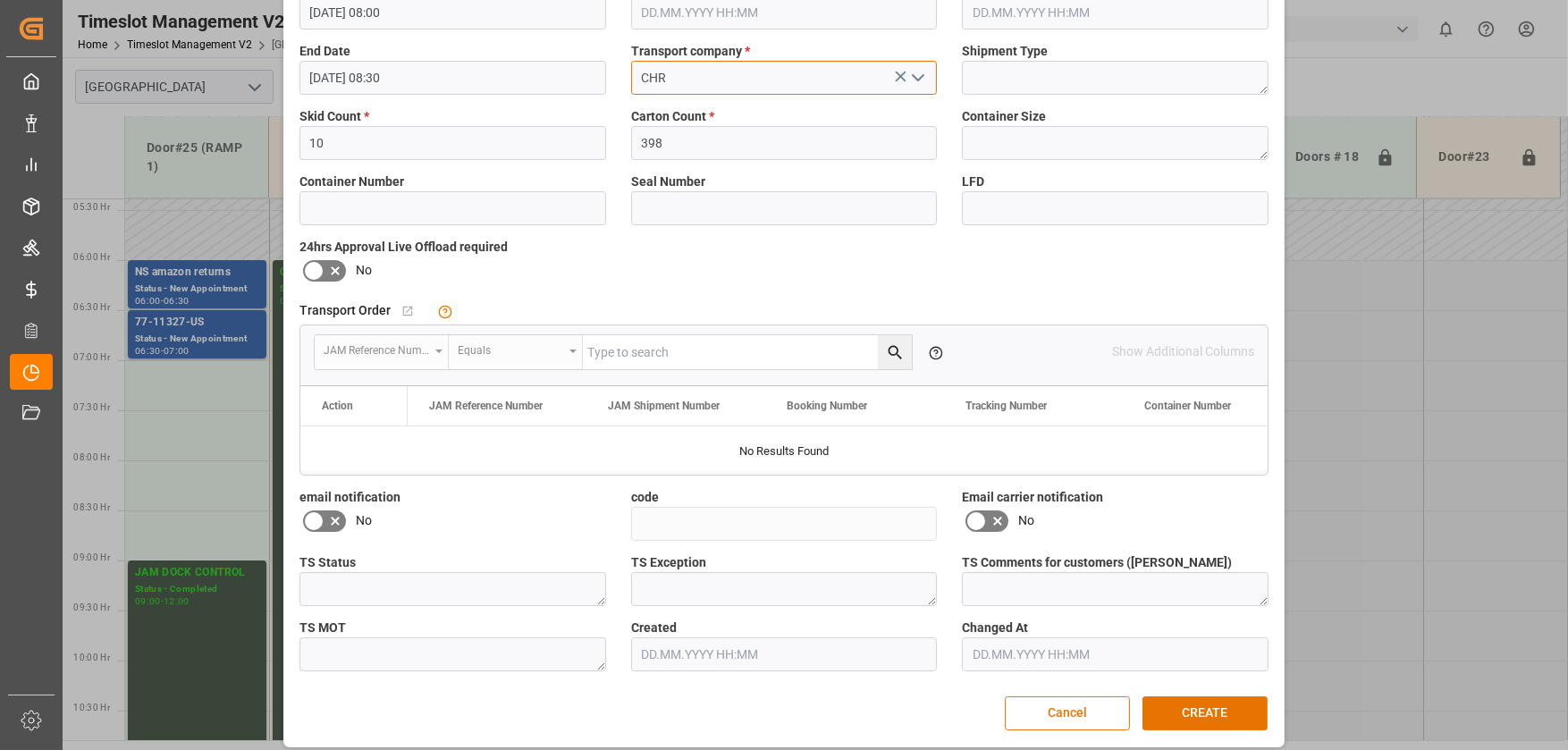
scroll to position [272, 0]
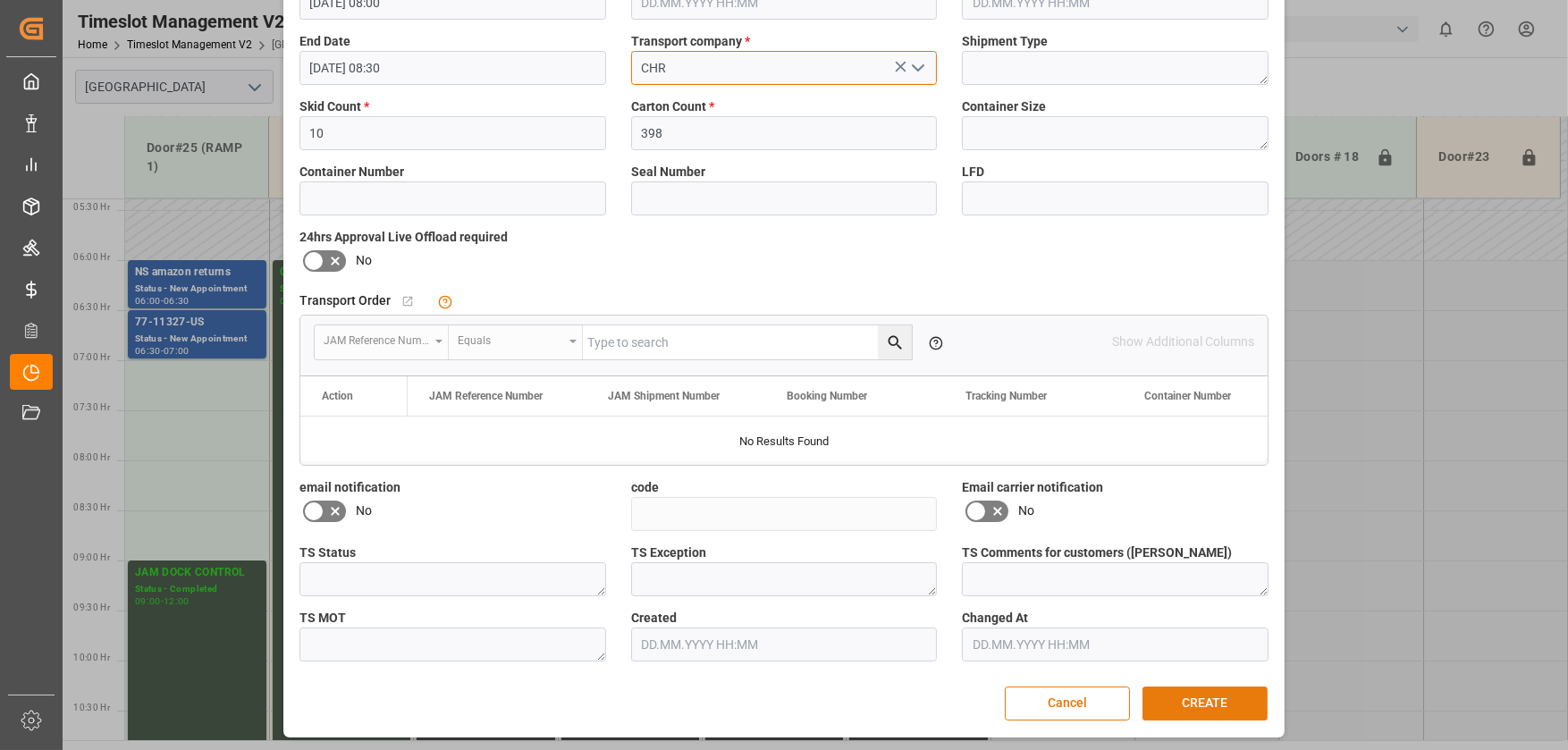
type input "CHR"
click at [1199, 698] on button "CREATE" at bounding box center [1205, 703] width 125 height 34
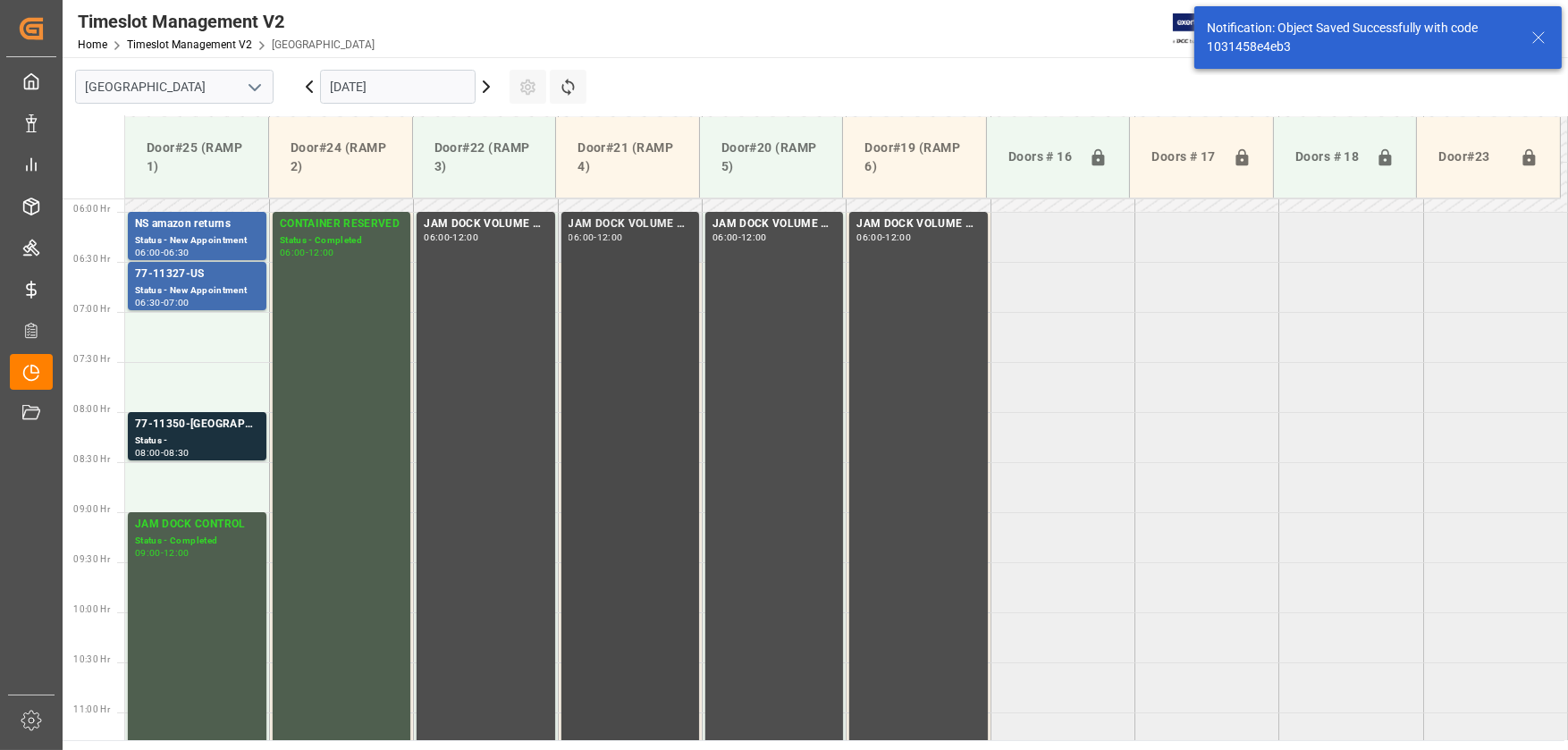
scroll to position [707, 0]
